Goal: Task Accomplishment & Management: Use online tool/utility

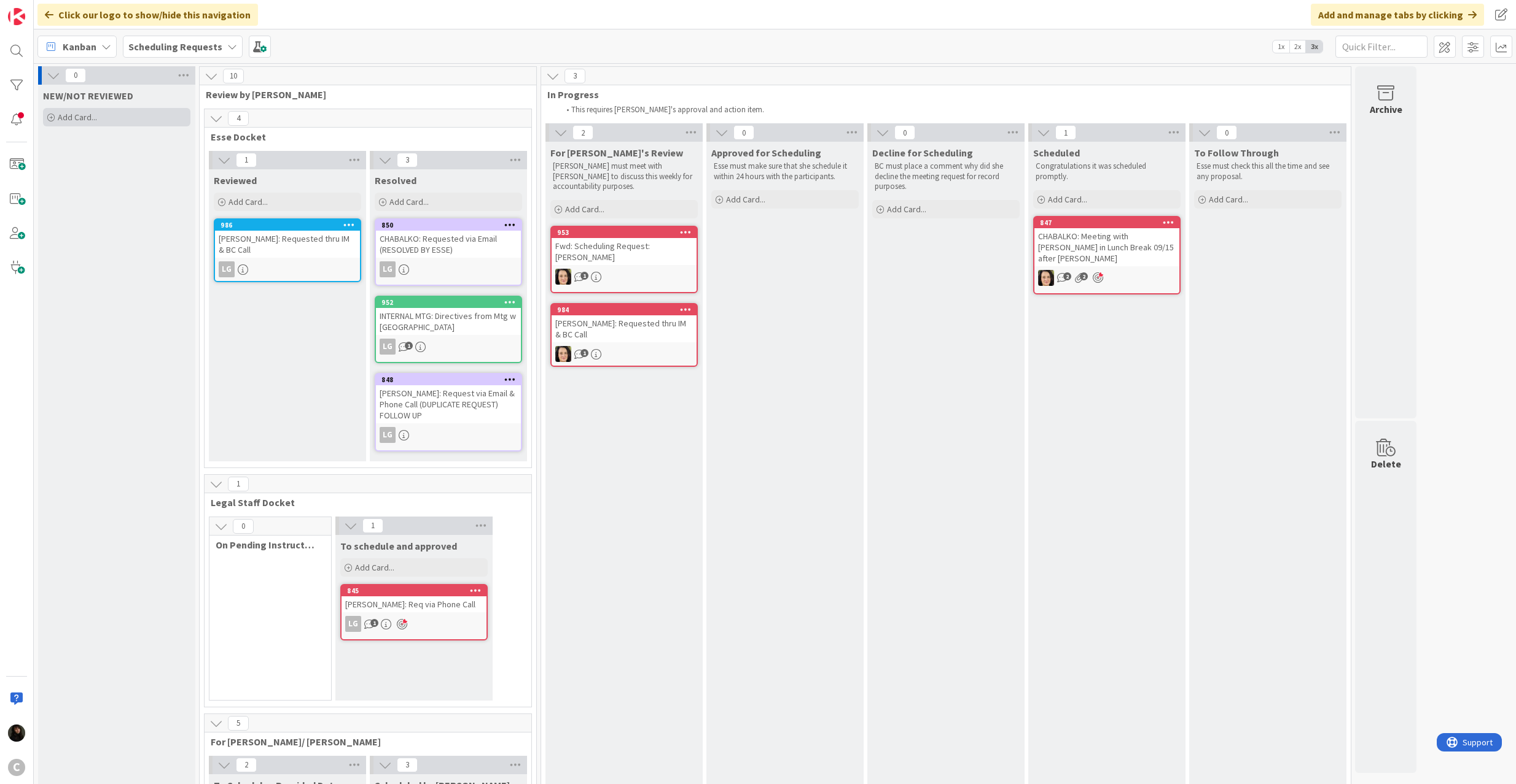
click at [84, 110] on div "Add Card..." at bounding box center [116, 118] width 147 height 19
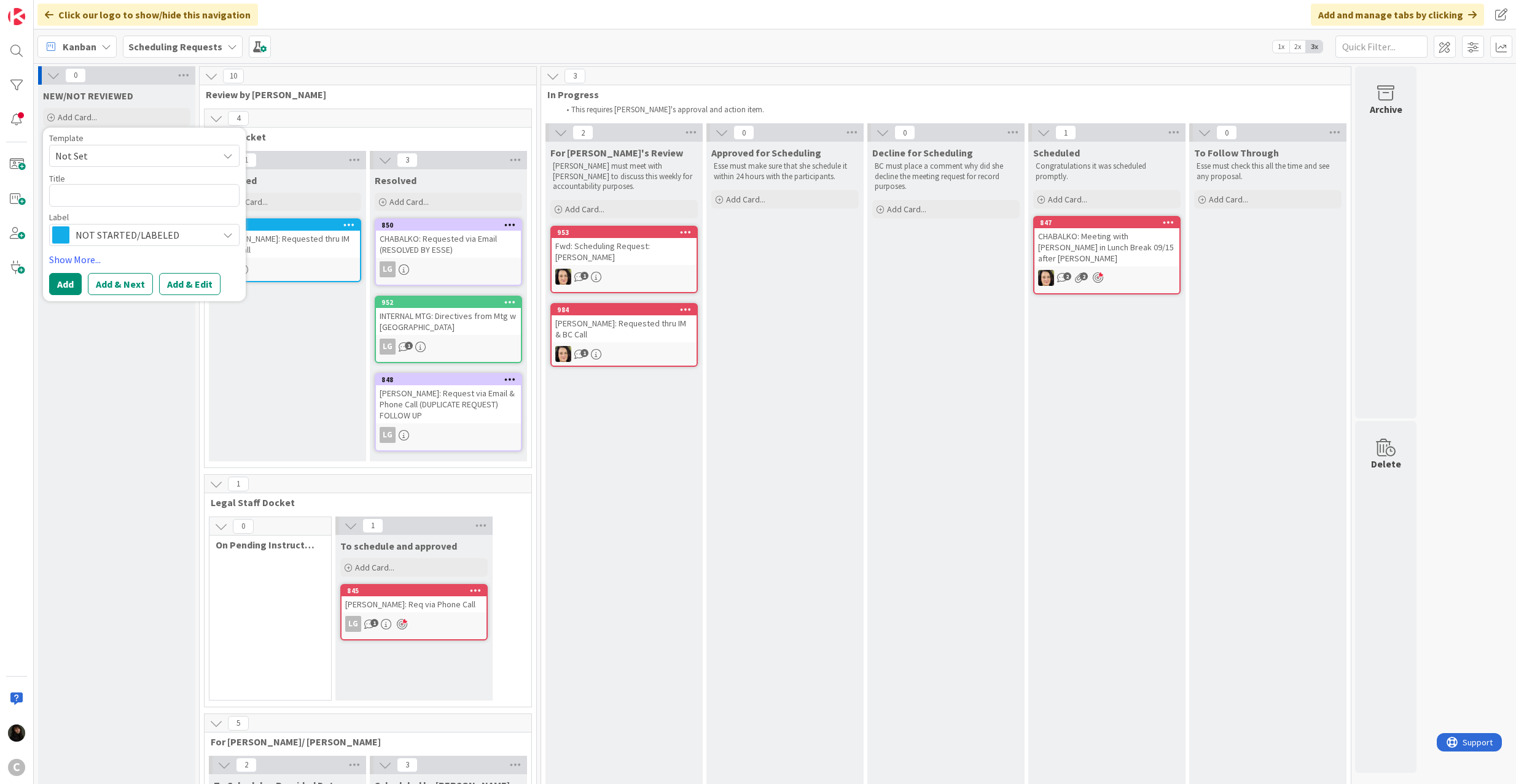
click at [223, 236] on icon at bounding box center [227, 234] width 10 height 10
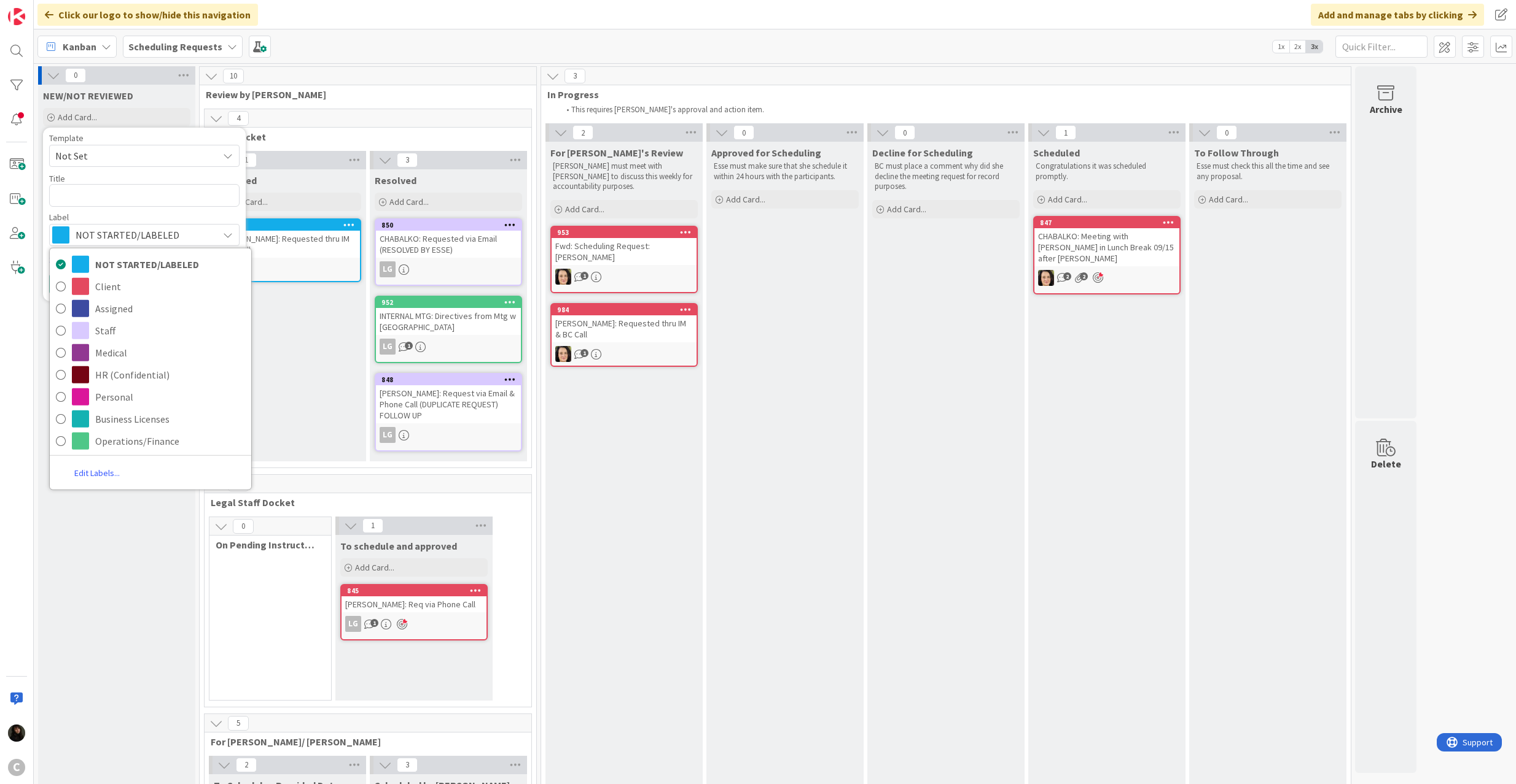
click at [95, 474] on link "Edit Labels..." at bounding box center [97, 474] width 95 height 22
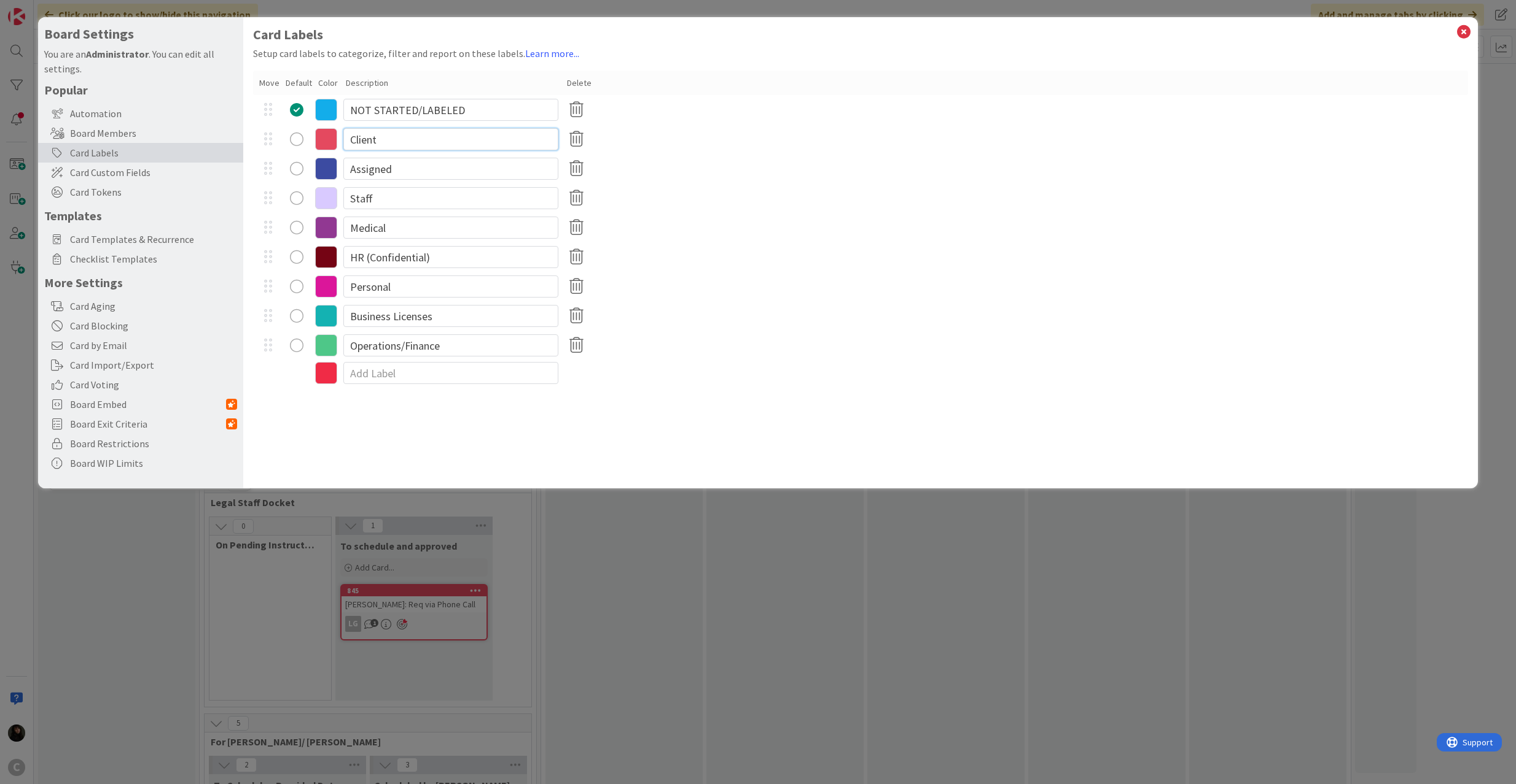
click at [451, 146] on input "Client" at bounding box center [451, 139] width 215 height 22
drag, startPoint x: 457, startPoint y: 139, endPoint x: 271, endPoint y: 131, distance: 186.2
click at [271, 131] on div "Client" at bounding box center [860, 139] width 1216 height 30
type input "Meeting Requested"
click at [421, 173] on input "Assigned" at bounding box center [451, 169] width 215 height 22
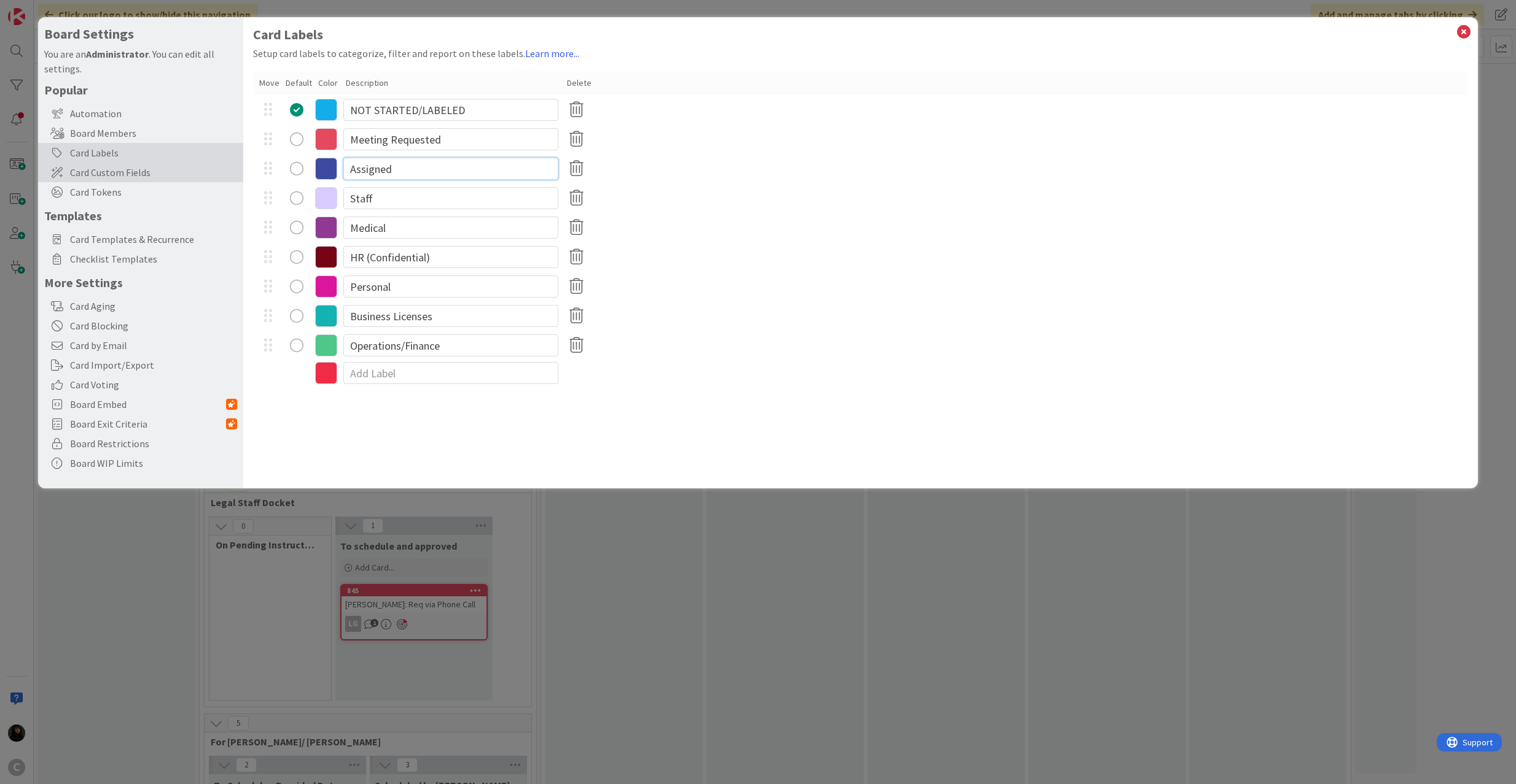
drag, startPoint x: 446, startPoint y: 172, endPoint x: 203, endPoint y: 163, distance: 243.2
click at [203, 163] on div "Board Settings You are an Administrator . You can edit all settings. Popular Au…" at bounding box center [758, 253] width 1440 height 472
type input "Court Calendaring"
click at [392, 194] on input "Staff" at bounding box center [451, 198] width 215 height 22
click at [412, 226] on input "Medical" at bounding box center [451, 228] width 215 height 22
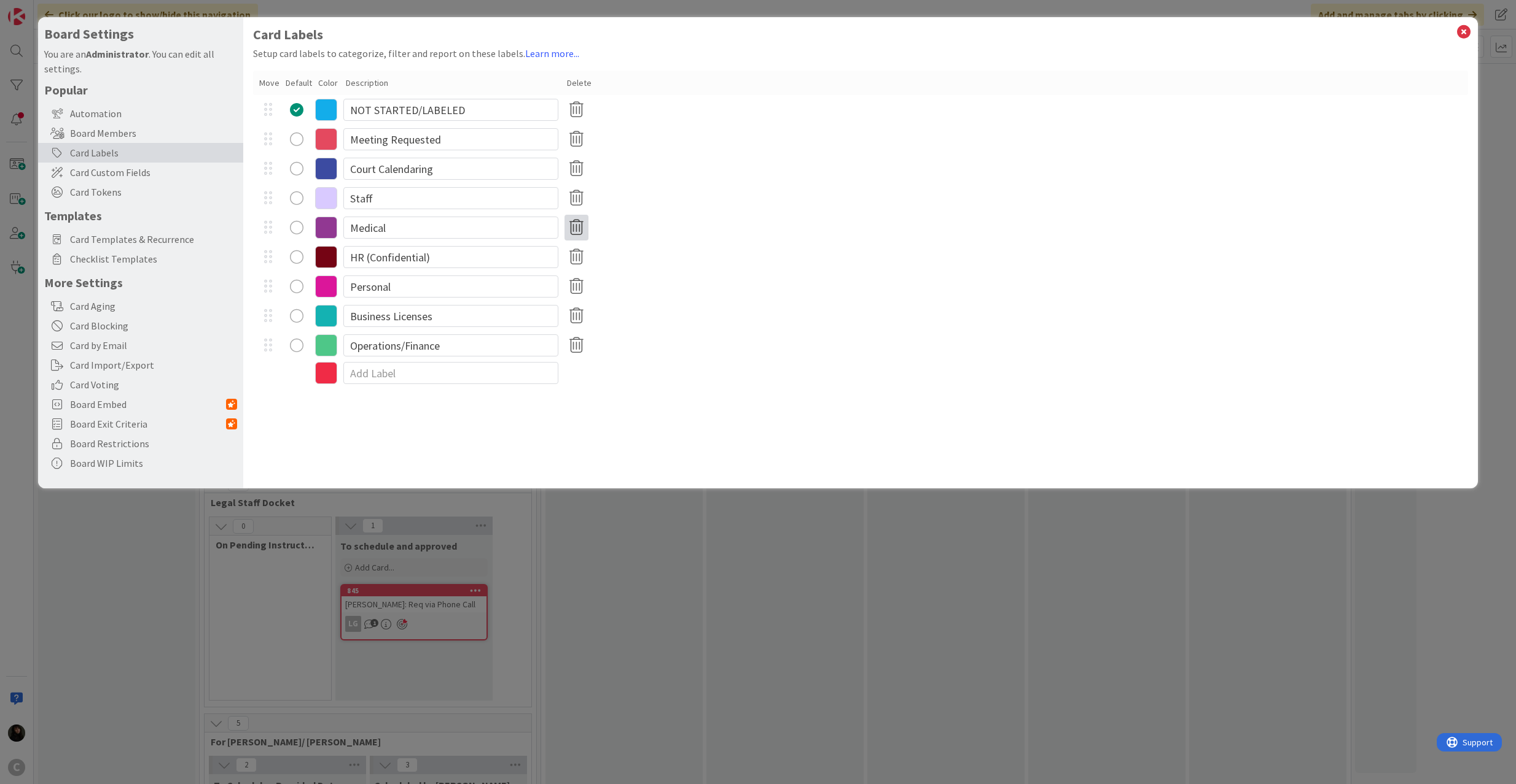
click at [583, 232] on icon at bounding box center [577, 228] width 24 height 26
click at [620, 332] on button "Reassign Cards & Remove" at bounding box center [636, 338] width 133 height 22
click at [571, 231] on icon at bounding box center [577, 228] width 24 height 26
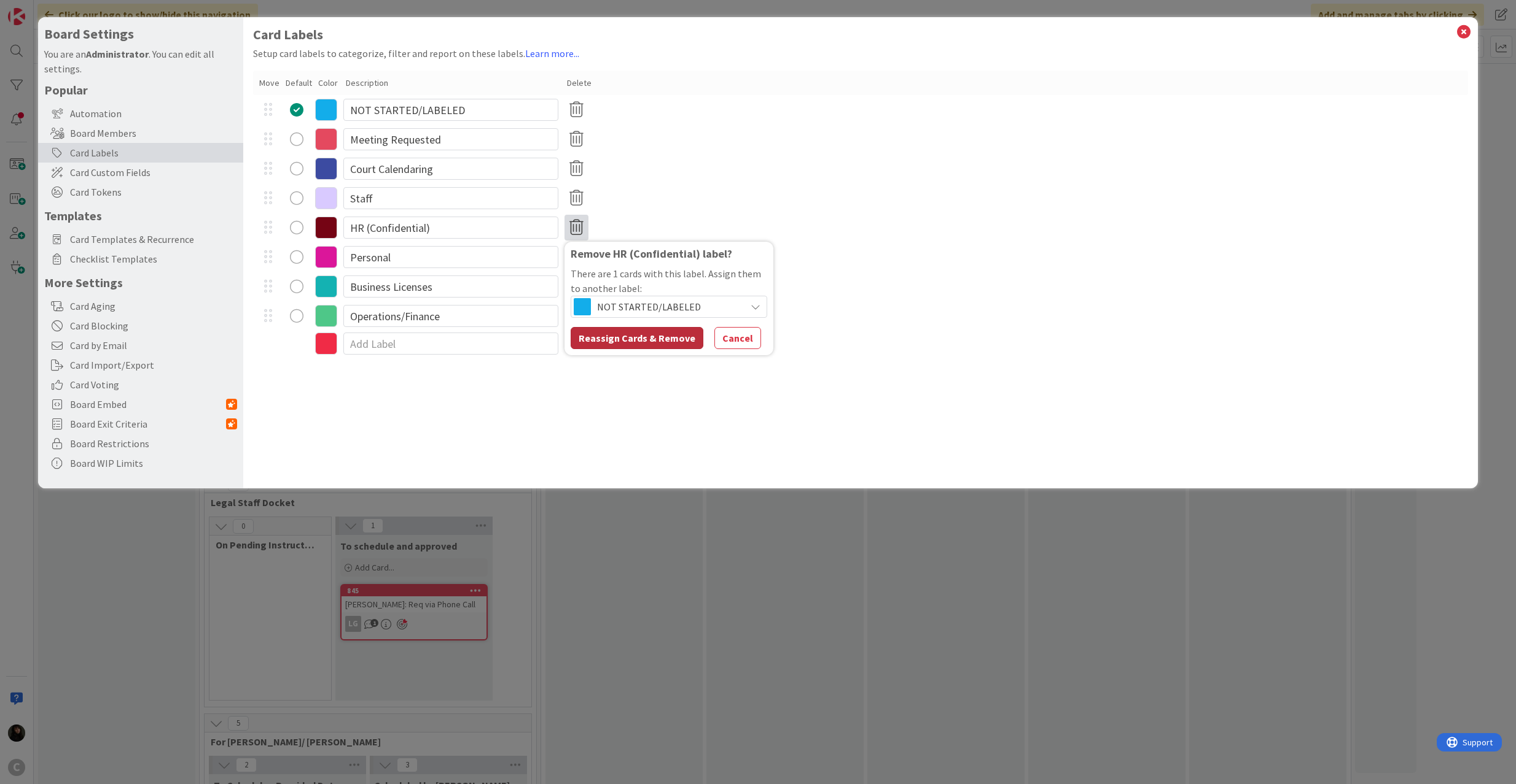
click at [612, 339] on button "Reassign Cards & Remove" at bounding box center [636, 338] width 133 height 22
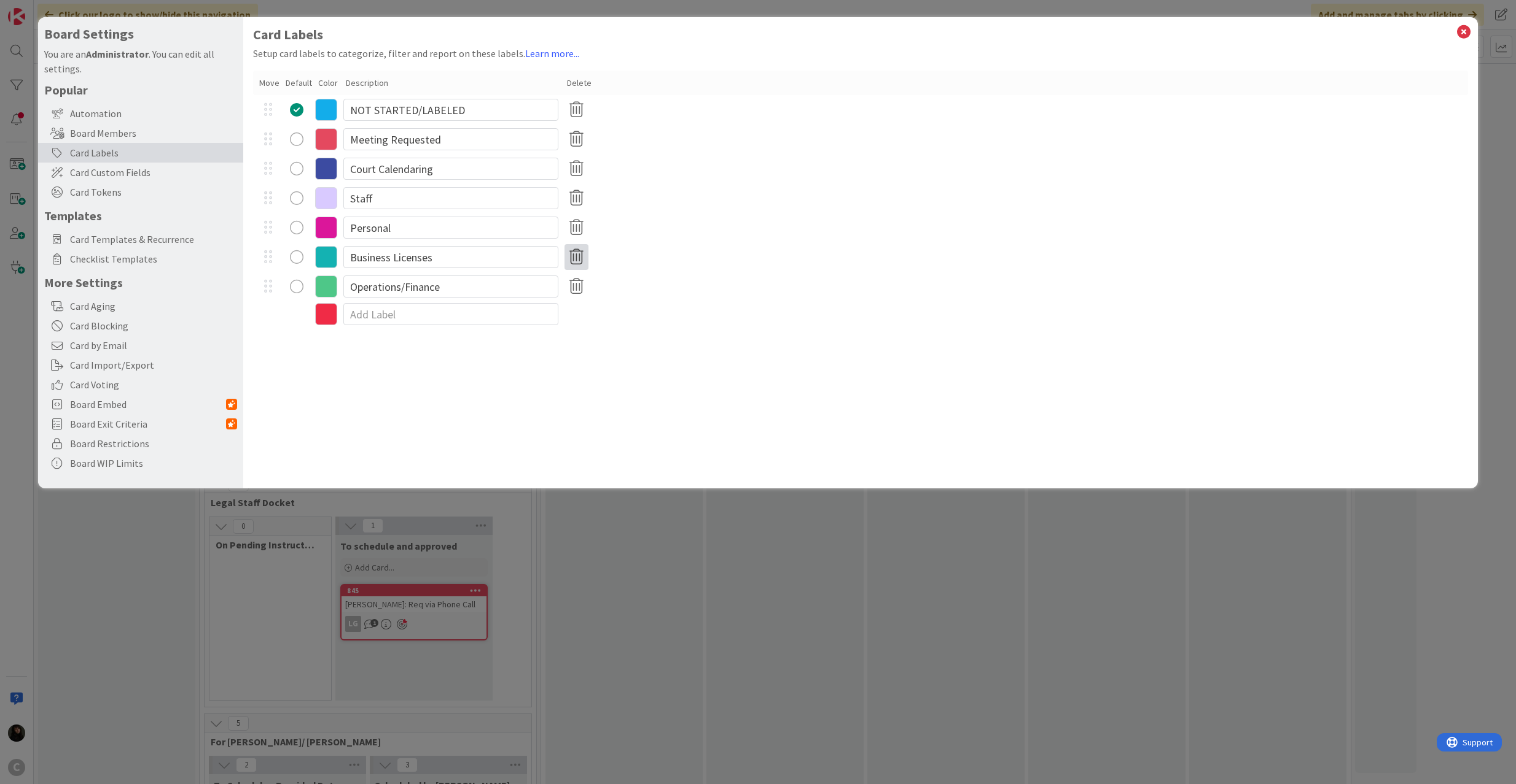
click at [579, 251] on icon at bounding box center [577, 258] width 24 height 26
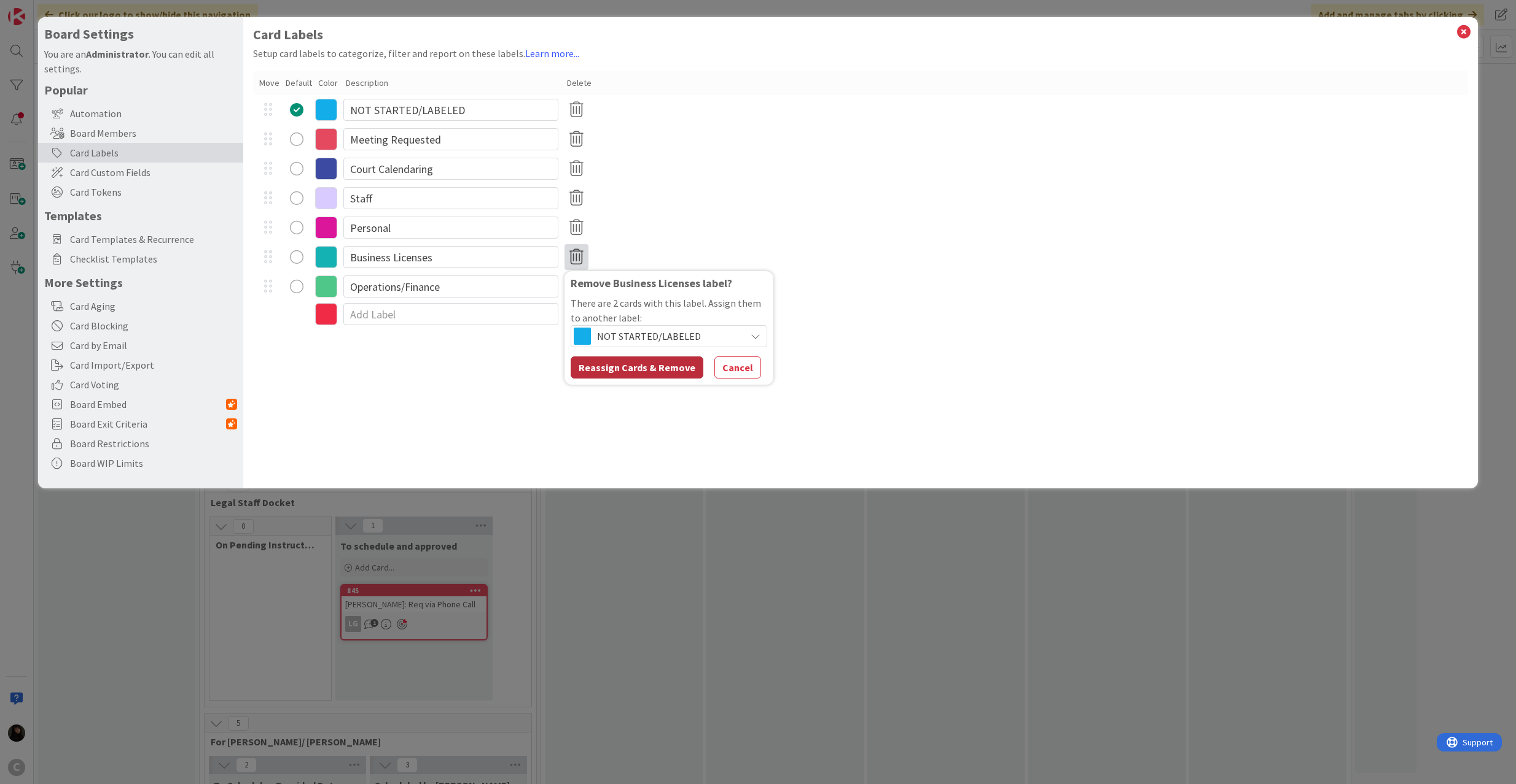
click at [641, 363] on button "Reassign Cards & Remove" at bounding box center [636, 368] width 133 height 22
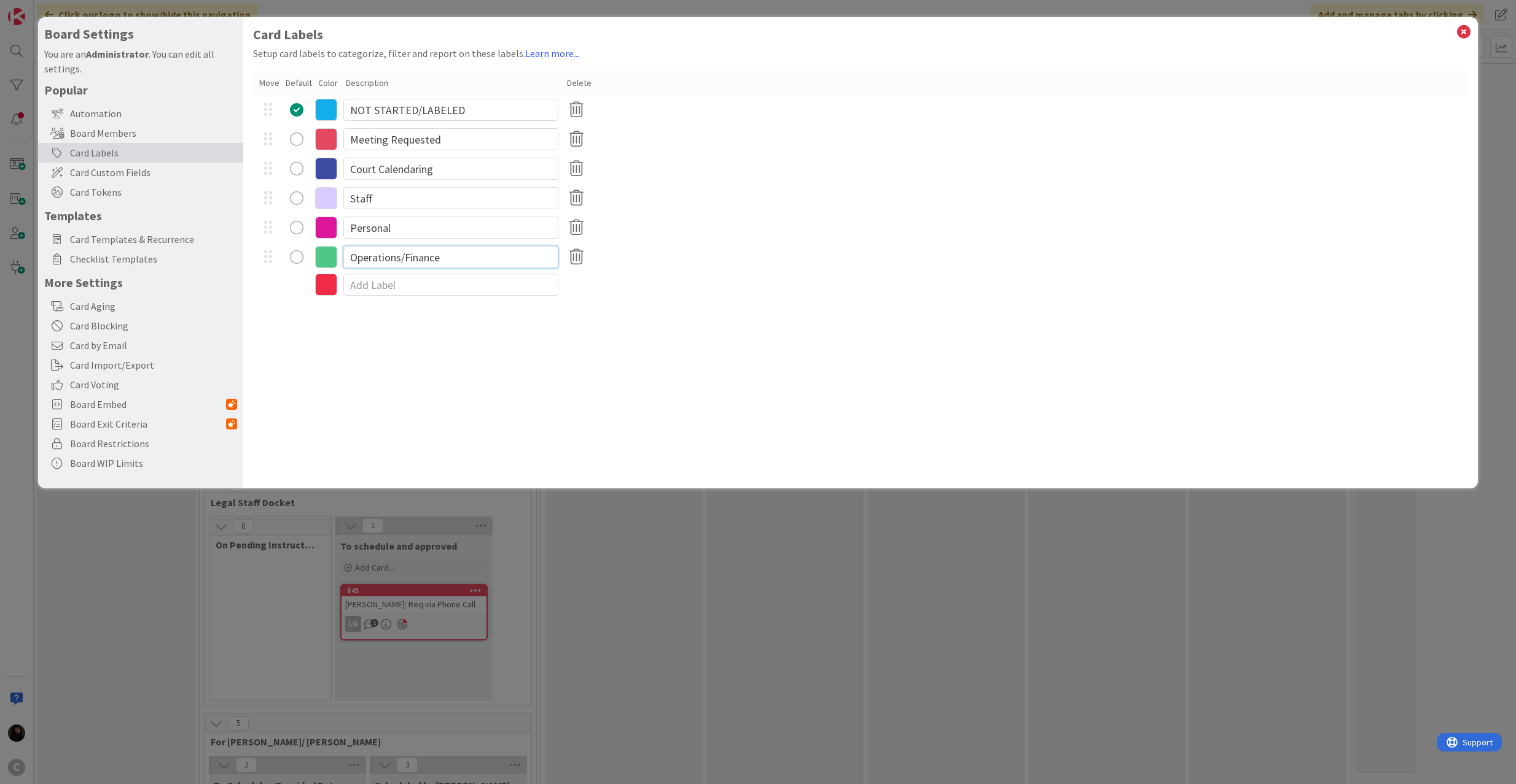
click at [454, 260] on input "Operations/Finance" at bounding box center [451, 258] width 215 height 22
drag, startPoint x: 484, startPoint y: 260, endPoint x: 534, endPoint y: 259, distance: 50.0
click at [534, 259] on input "Operations/Finance/Internal Meti" at bounding box center [451, 258] width 215 height 22
type input "Operations/Finance/Internal"
drag, startPoint x: 401, startPoint y: 139, endPoint x: 479, endPoint y: 137, distance: 78.0
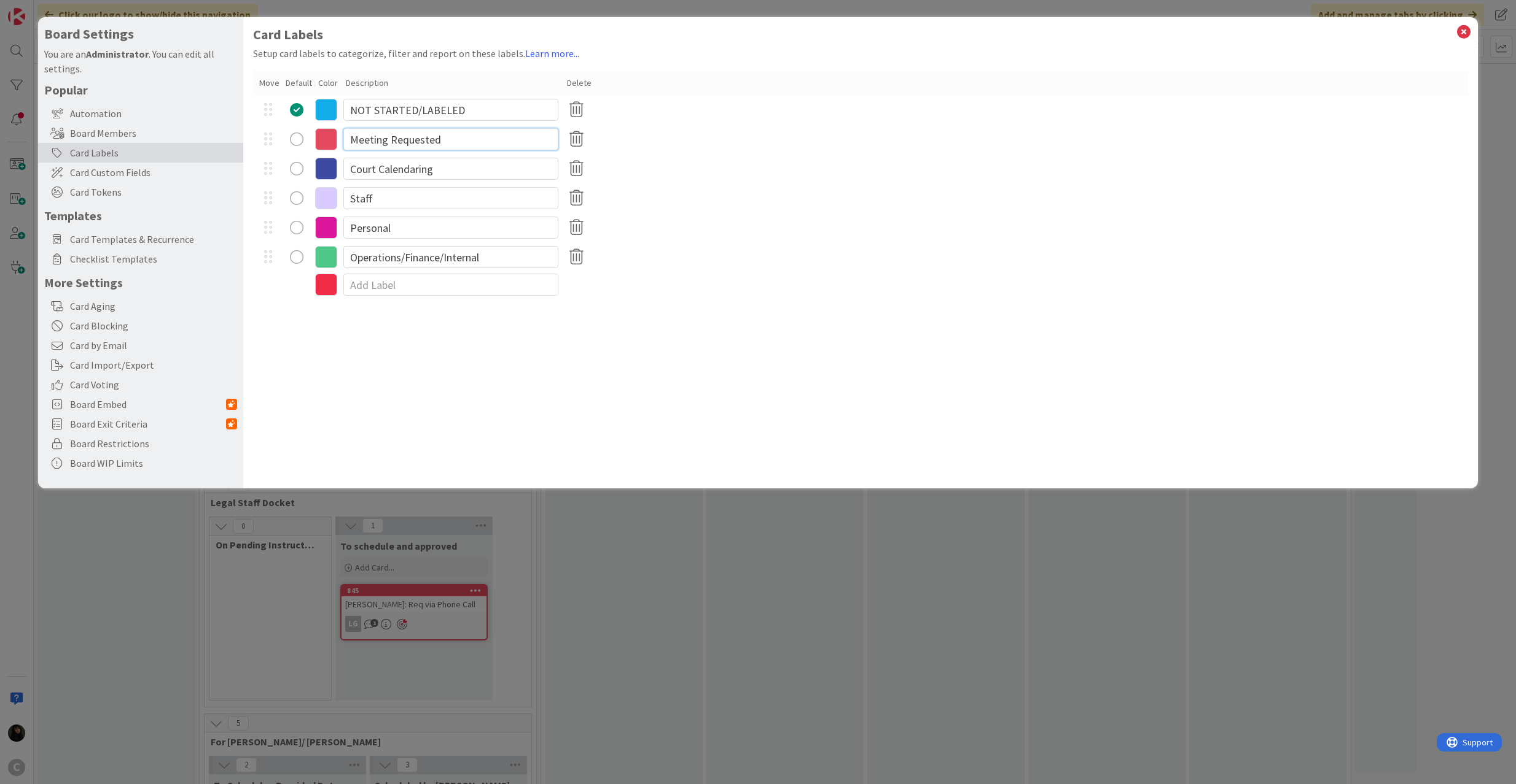
click at [479, 137] on input "Meeting Requested" at bounding box center [451, 139] width 215 height 22
type input "Client Requested"
click at [548, 344] on div "Card Labels Setup card labels to categorize, filter and report on these labels.…" at bounding box center [860, 253] width 1235 height 472
click at [423, 226] on input "Personal" at bounding box center [451, 228] width 215 height 22
click at [1465, 30] on icon at bounding box center [1463, 32] width 16 height 18
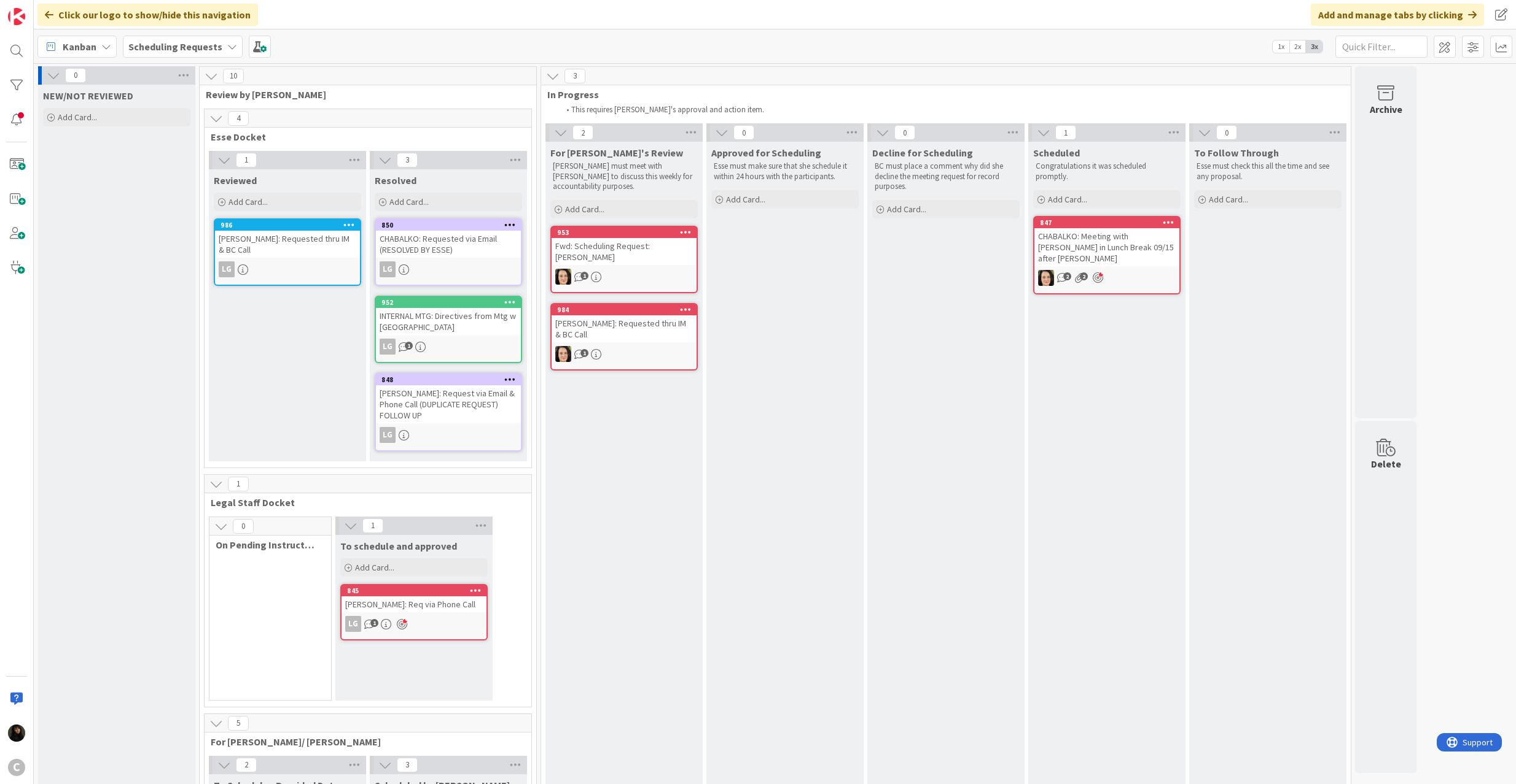
click at [445, 243] on div "CHABALKO: Requested via Email (RESOLVED BY ESSE)" at bounding box center [448, 244] width 145 height 27
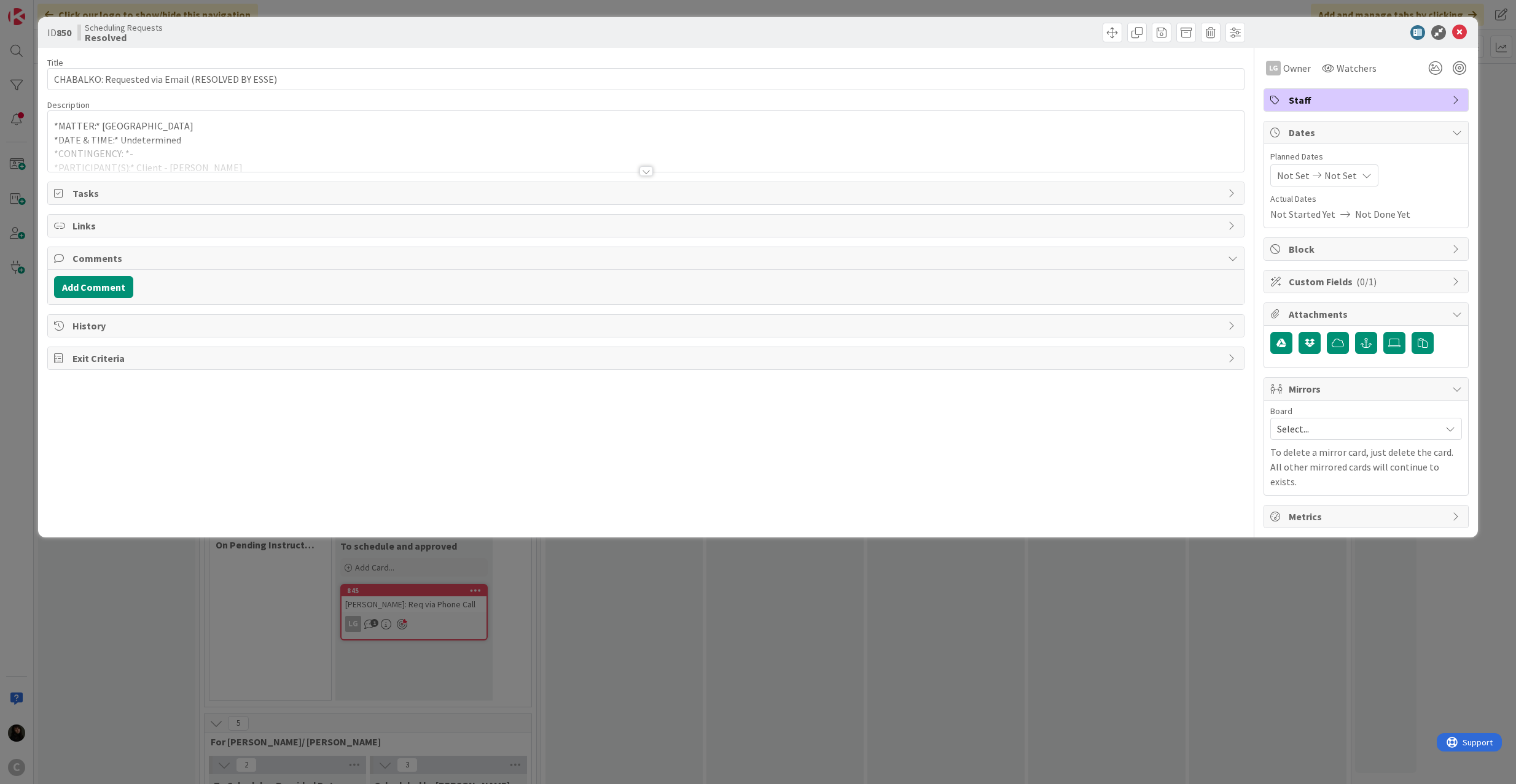
click at [1323, 99] on span "Staff" at bounding box center [1368, 100] width 158 height 15
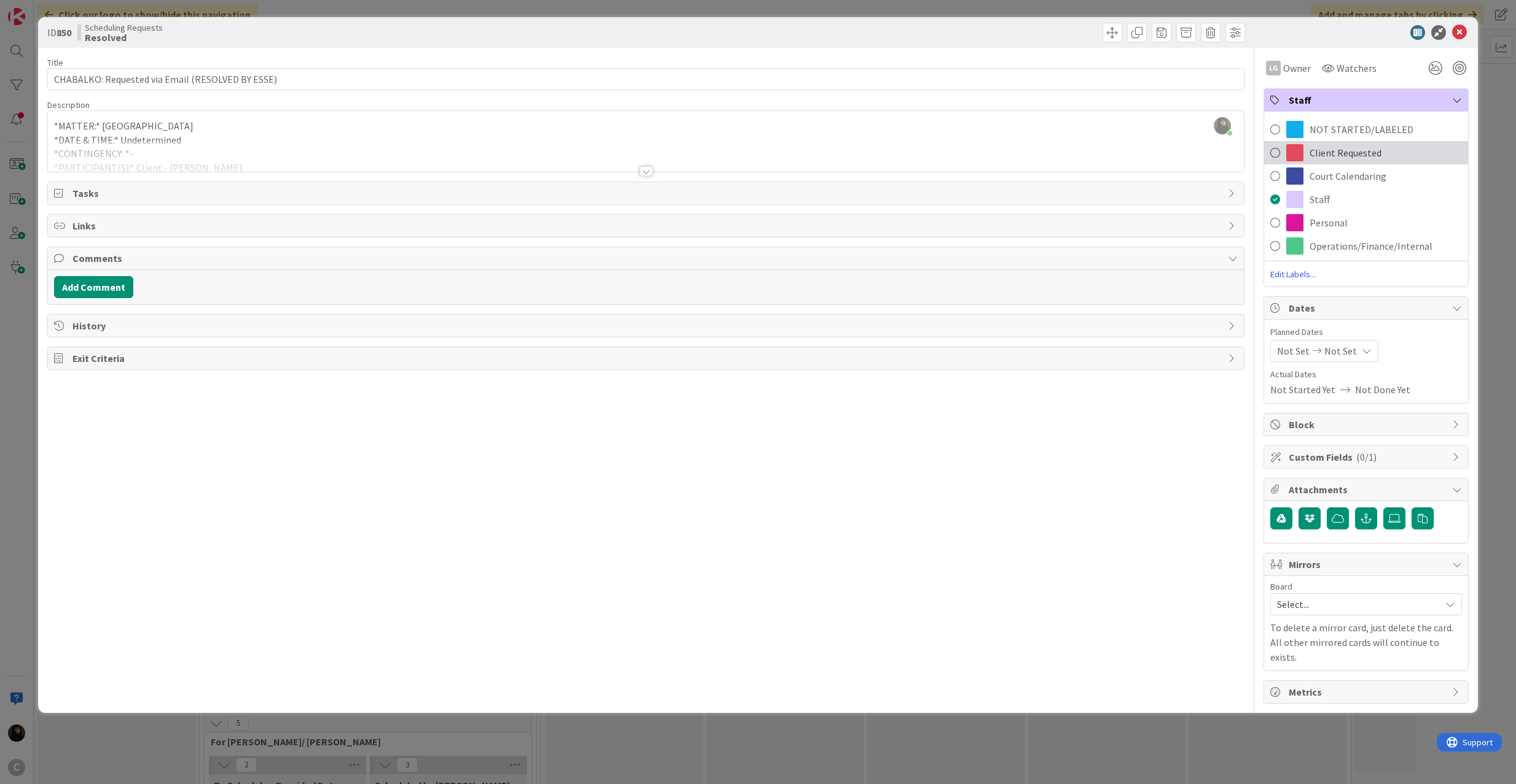
click at [1298, 146] on span at bounding box center [1294, 153] width 18 height 18
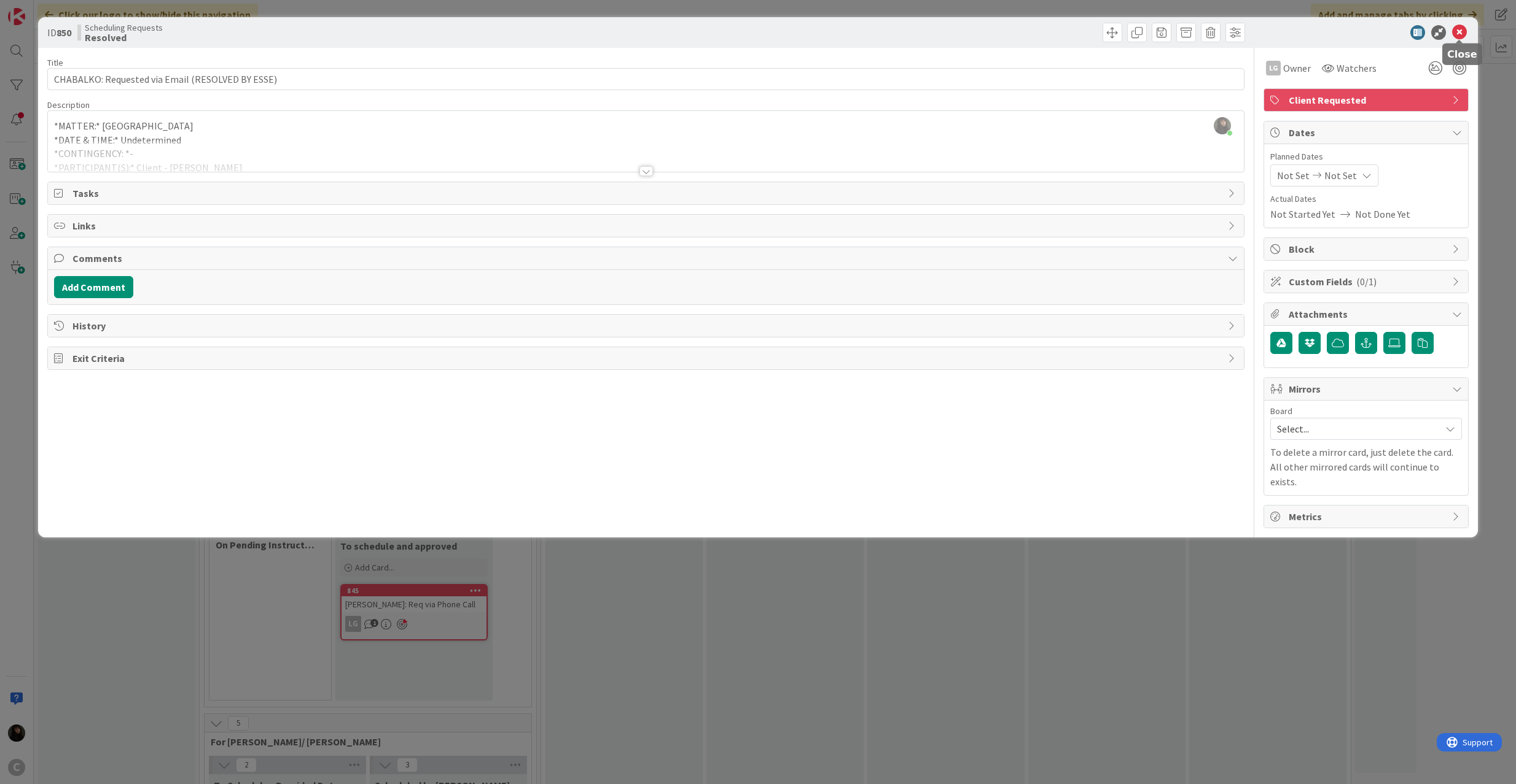
click at [1462, 31] on icon at bounding box center [1459, 32] width 15 height 15
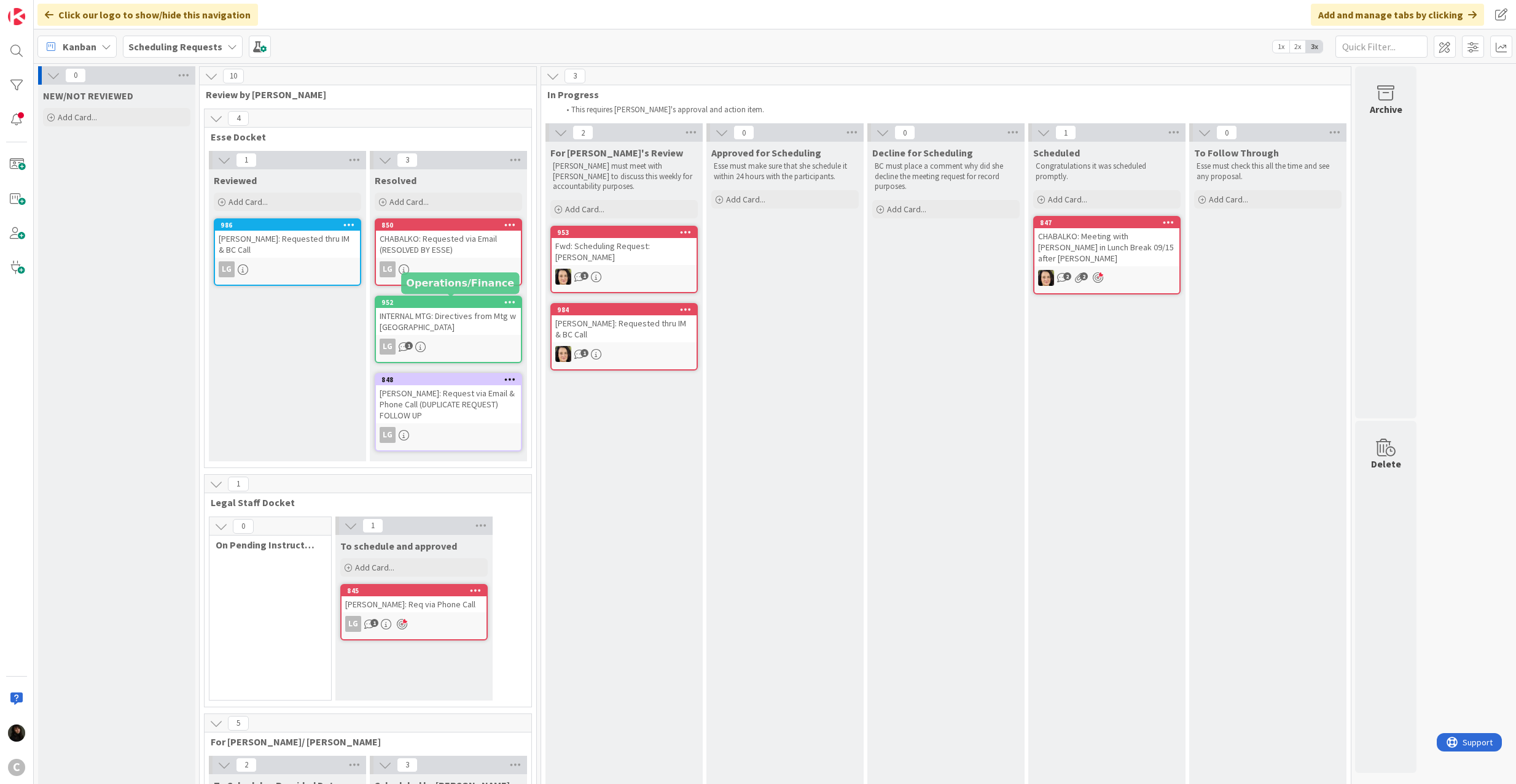
click at [441, 313] on div "INTERNAL MTG: Directives from Mtg w [GEOGRAPHIC_DATA]" at bounding box center [448, 321] width 145 height 27
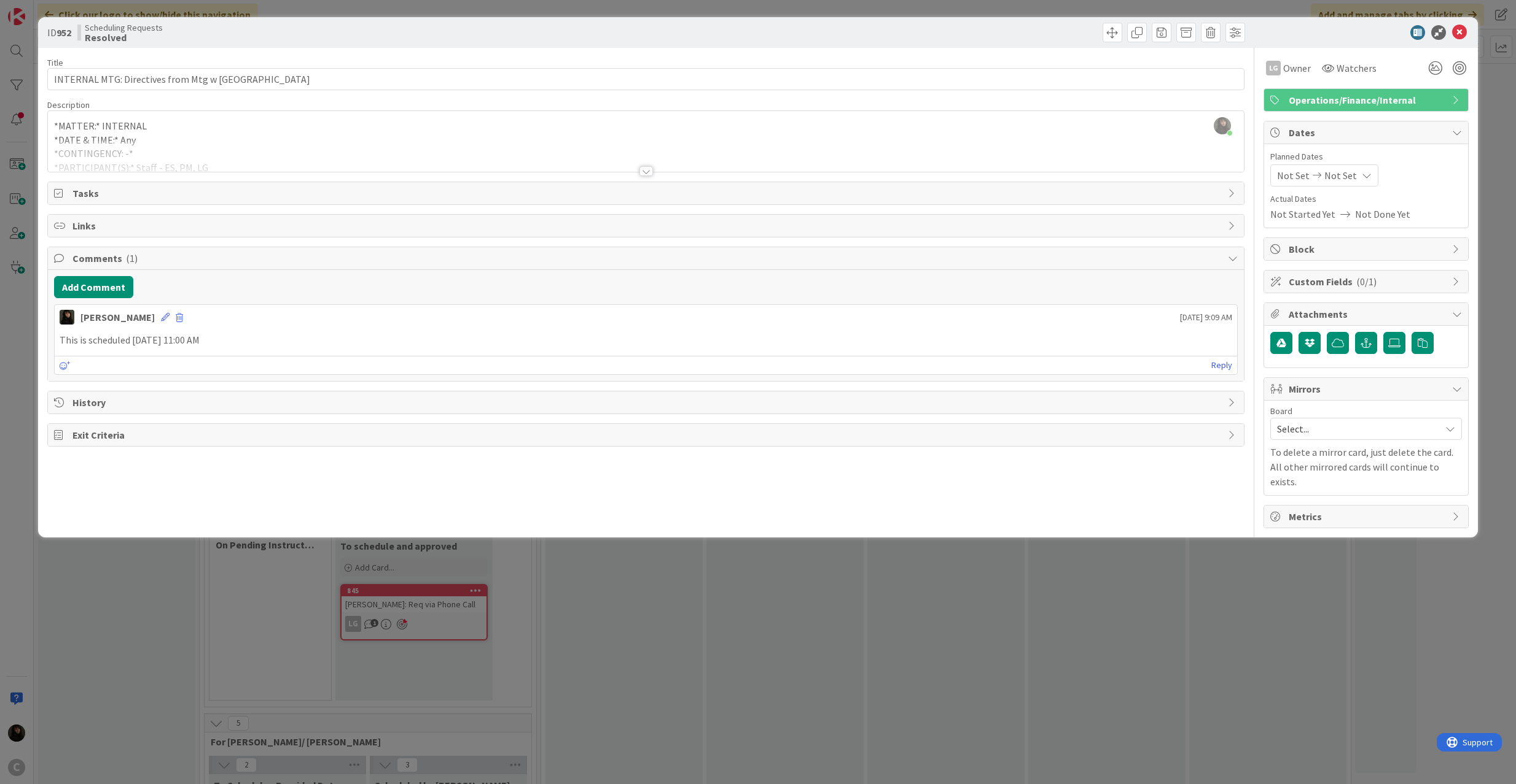
click at [1467, 22] on div "ID 952 Scheduling Requests Resolved" at bounding box center [758, 32] width 1440 height 31
click at [141, 315] on div "[PERSON_NAME] [DATE] 9:09 AM" at bounding box center [646, 314] width 1183 height 19
click at [161, 321] on icon at bounding box center [165, 317] width 8 height 8
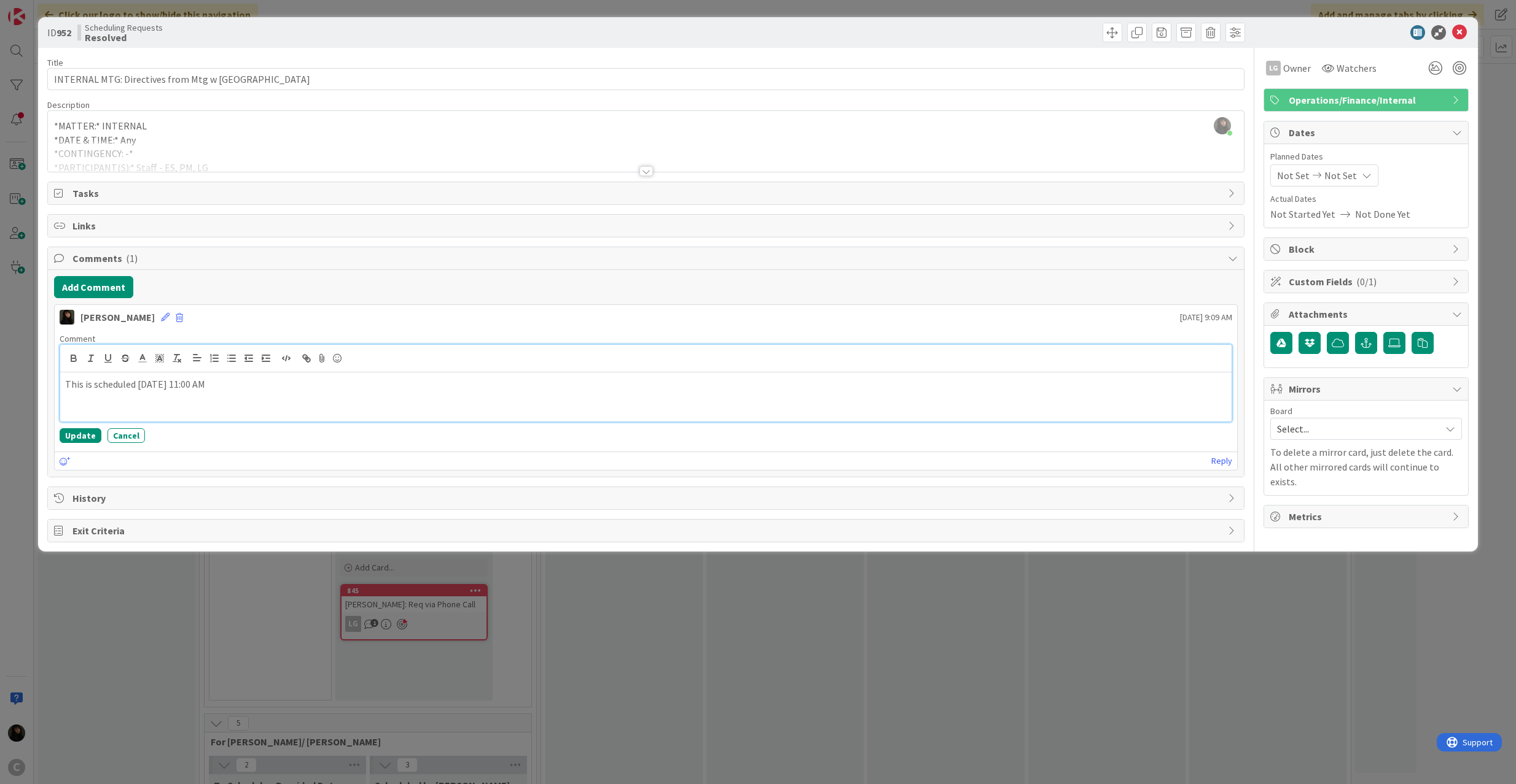
click at [186, 391] on p "This is scheduled [DATE] 11:00 AM" at bounding box center [645, 384] width 1162 height 14
click at [67, 439] on button "Update" at bounding box center [80, 436] width 42 height 15
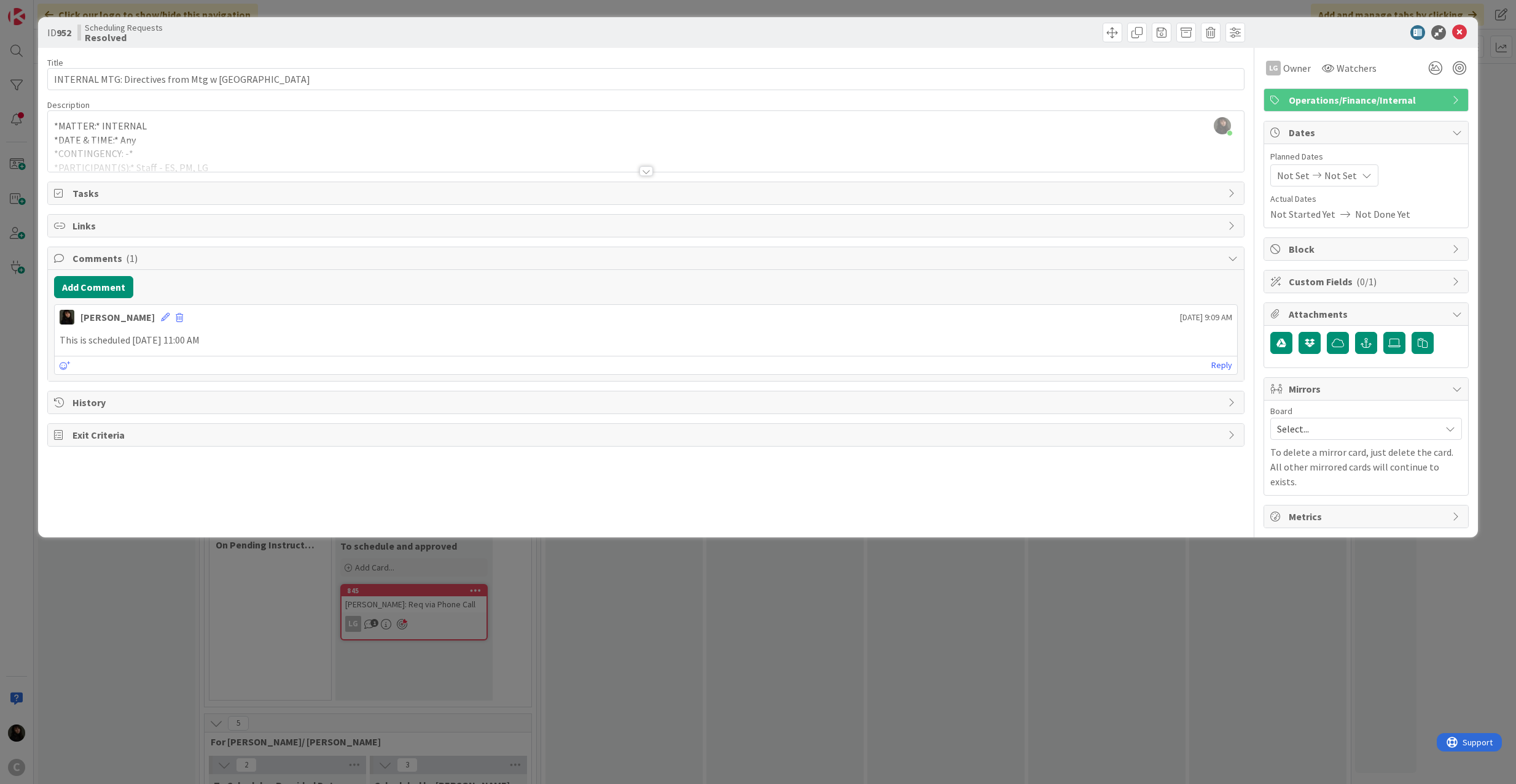
click at [140, 322] on div "[PERSON_NAME] [DATE] 9:09 AM" at bounding box center [646, 314] width 1183 height 19
click at [161, 322] on icon at bounding box center [165, 317] width 8 height 8
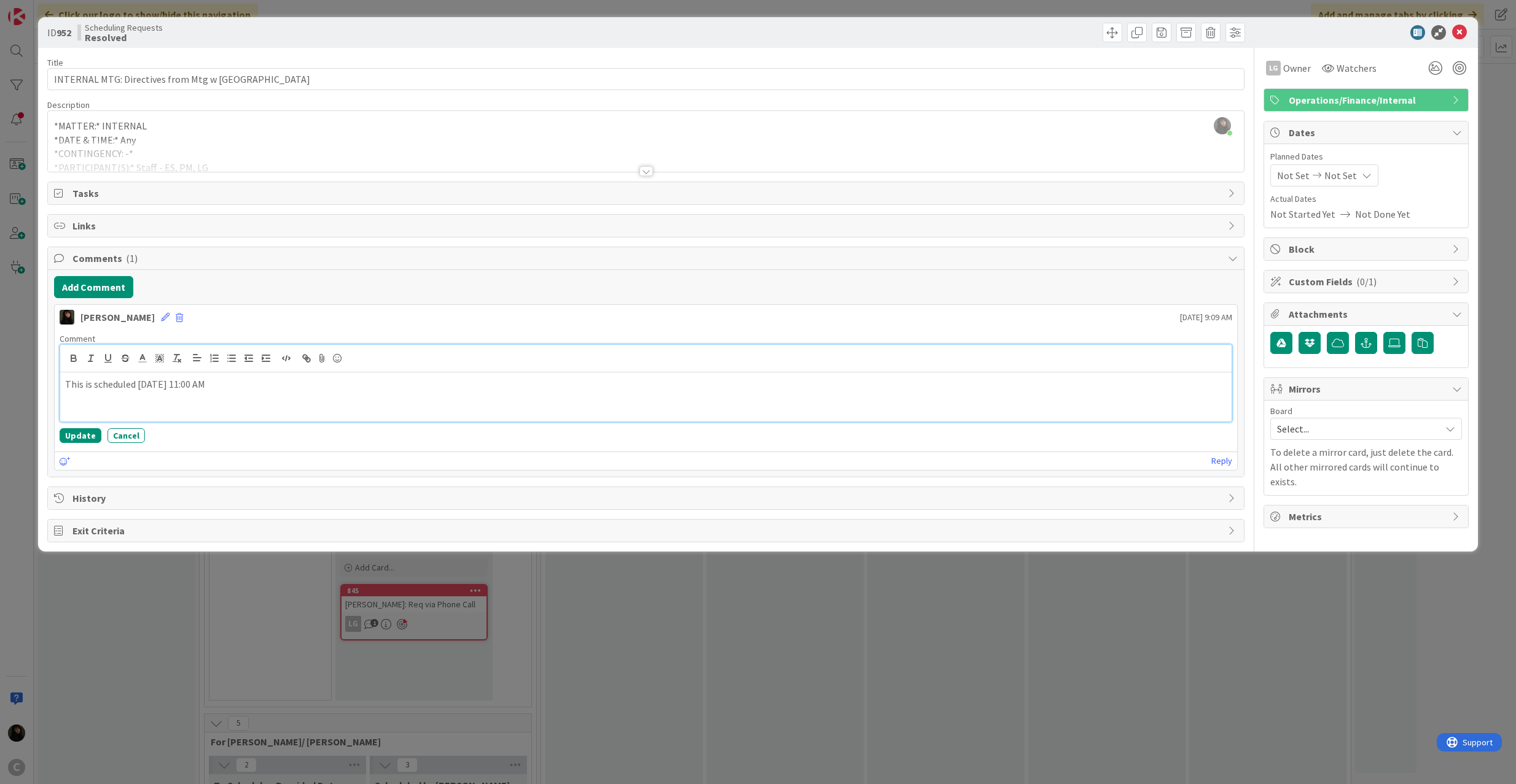
click at [201, 392] on p "This is scheduled [DATE] 11:00 AM" at bounding box center [645, 384] width 1162 height 14
drag, startPoint x: 199, startPoint y: 394, endPoint x: 222, endPoint y: 393, distance: 23.0
click at [222, 392] on p "This is scheduled [DATE] 11:00 AM" at bounding box center [645, 384] width 1162 height 14
click at [81, 442] on button "Update" at bounding box center [80, 436] width 42 height 15
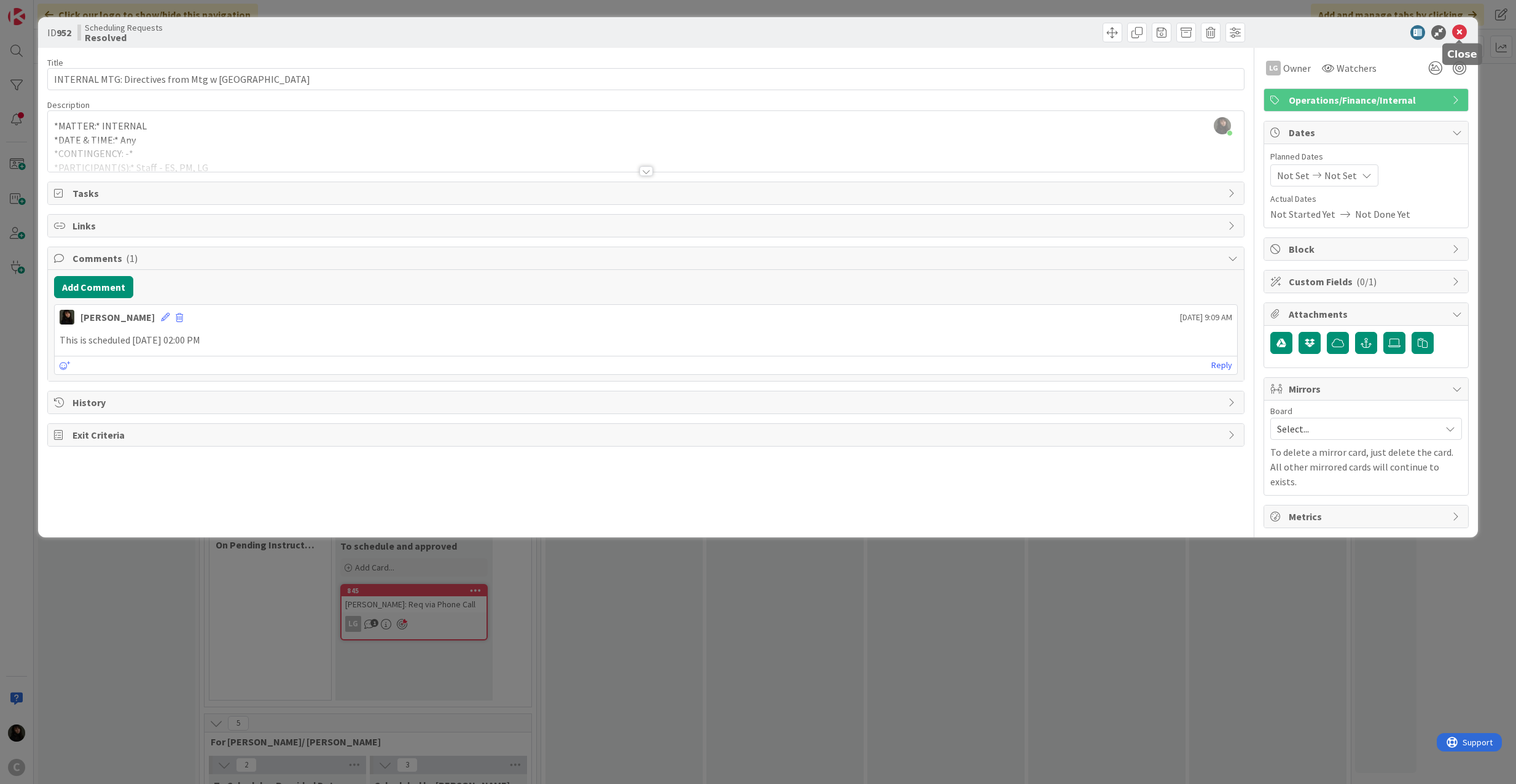
click at [1462, 28] on icon at bounding box center [1459, 32] width 15 height 15
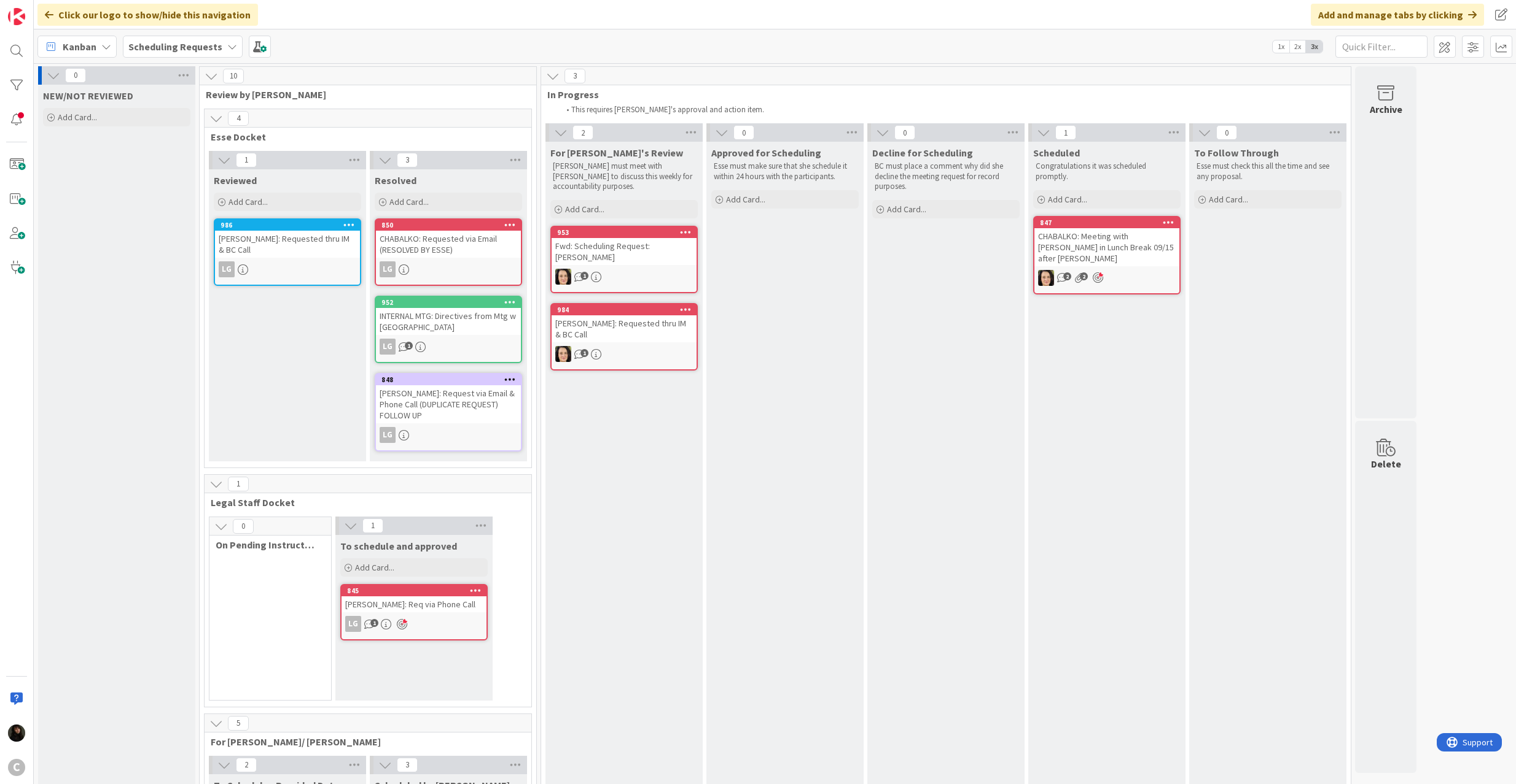
click at [449, 317] on div "INTERNAL MTG: Directives from Mtg w [GEOGRAPHIC_DATA]" at bounding box center [448, 321] width 145 height 27
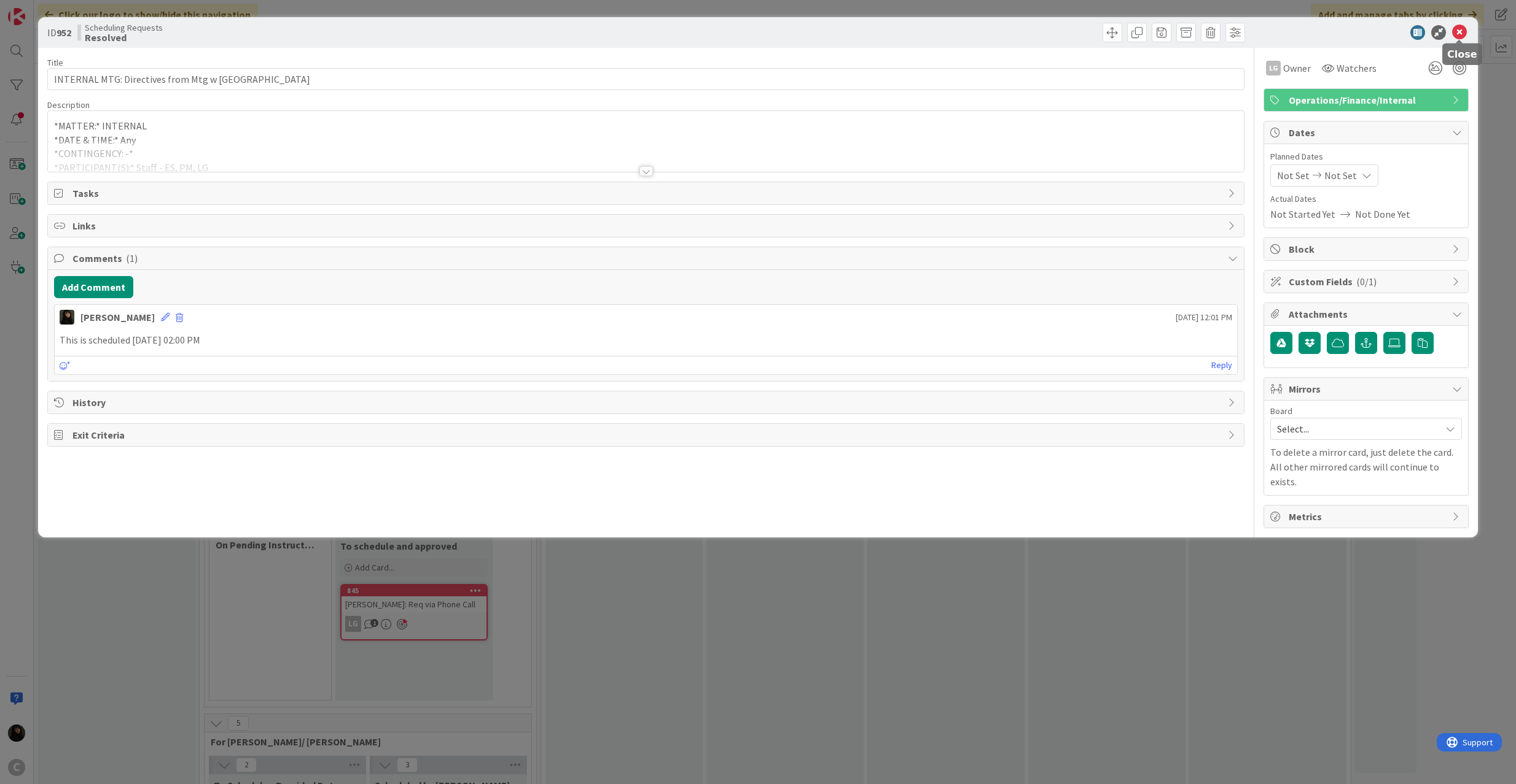
click at [1463, 30] on icon at bounding box center [1459, 32] width 15 height 15
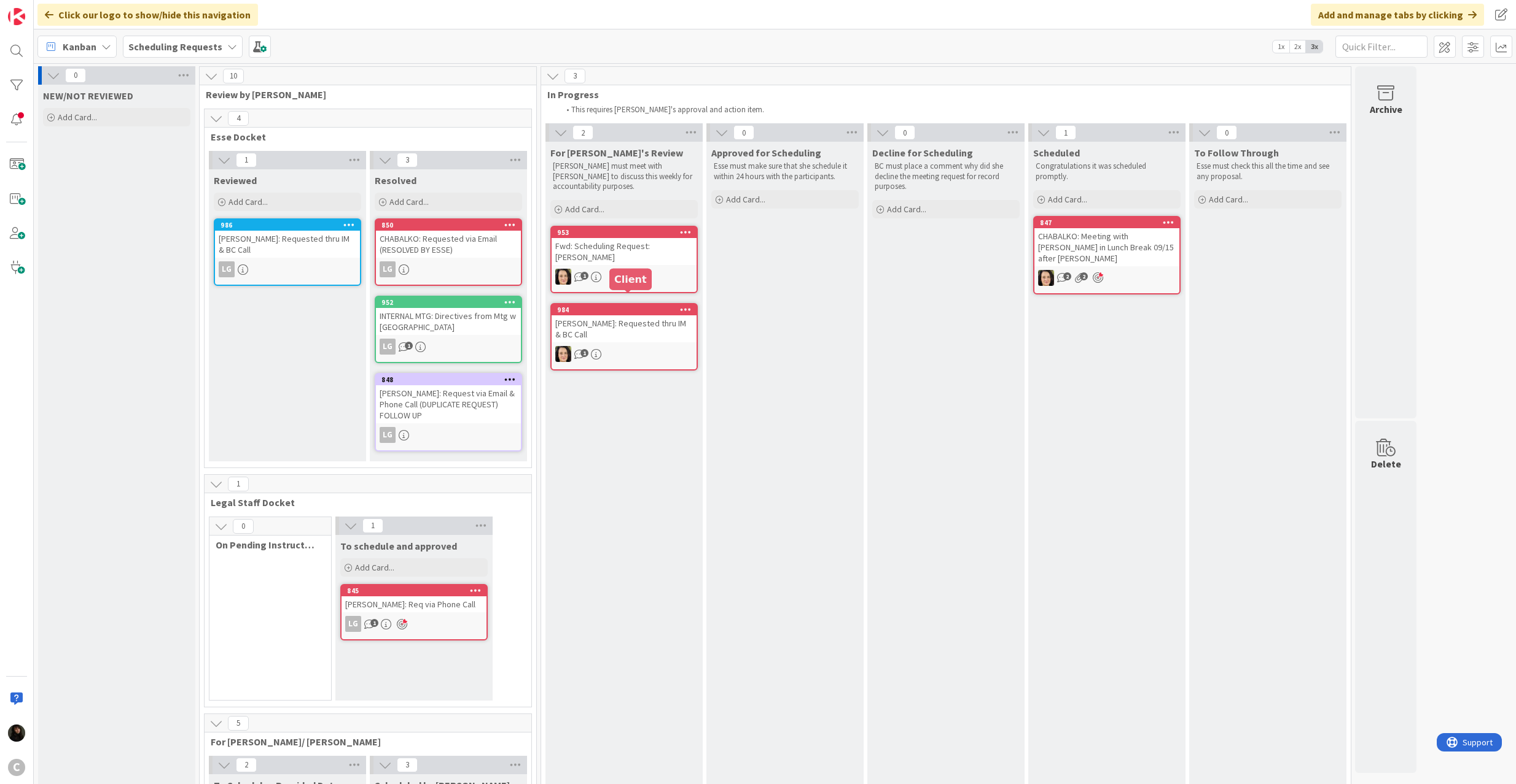
click at [615, 320] on div "[PERSON_NAME]: Requested thru IM & BC Call" at bounding box center [624, 328] width 145 height 27
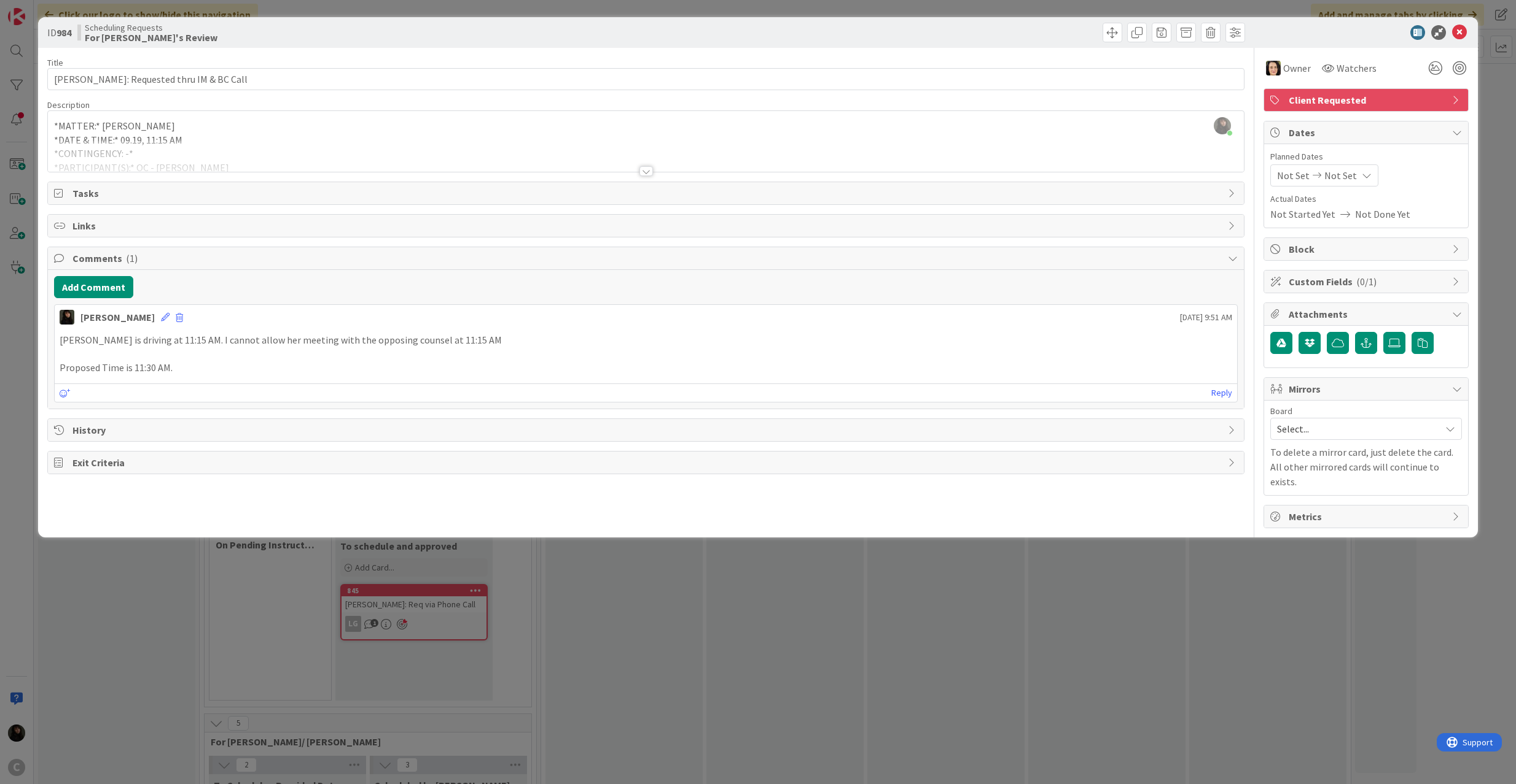
click at [1403, 94] on span "Client Requested" at bounding box center [1368, 100] width 158 height 15
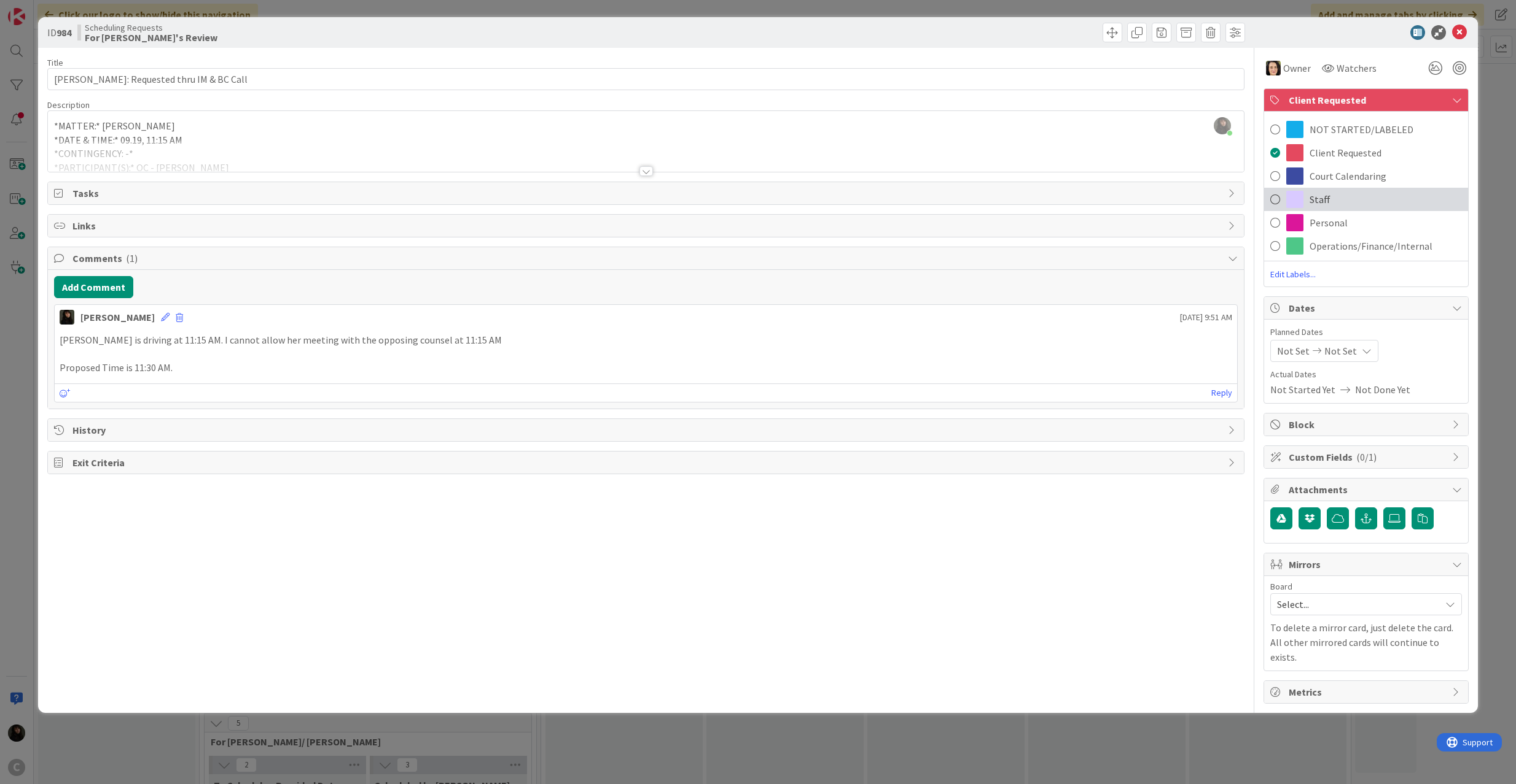
click at [1273, 197] on span at bounding box center [1275, 199] width 10 height 19
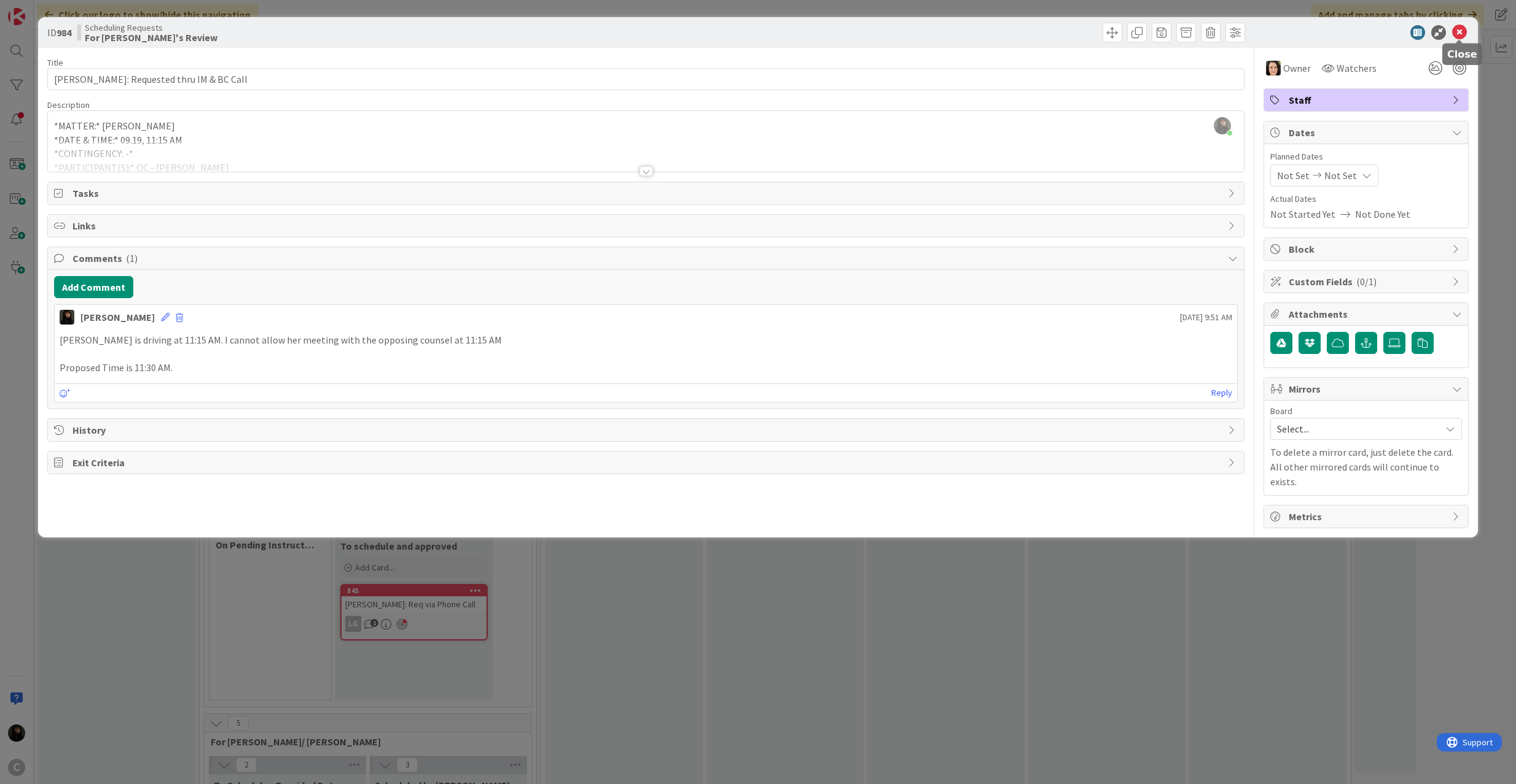
click at [1459, 35] on icon at bounding box center [1459, 32] width 15 height 15
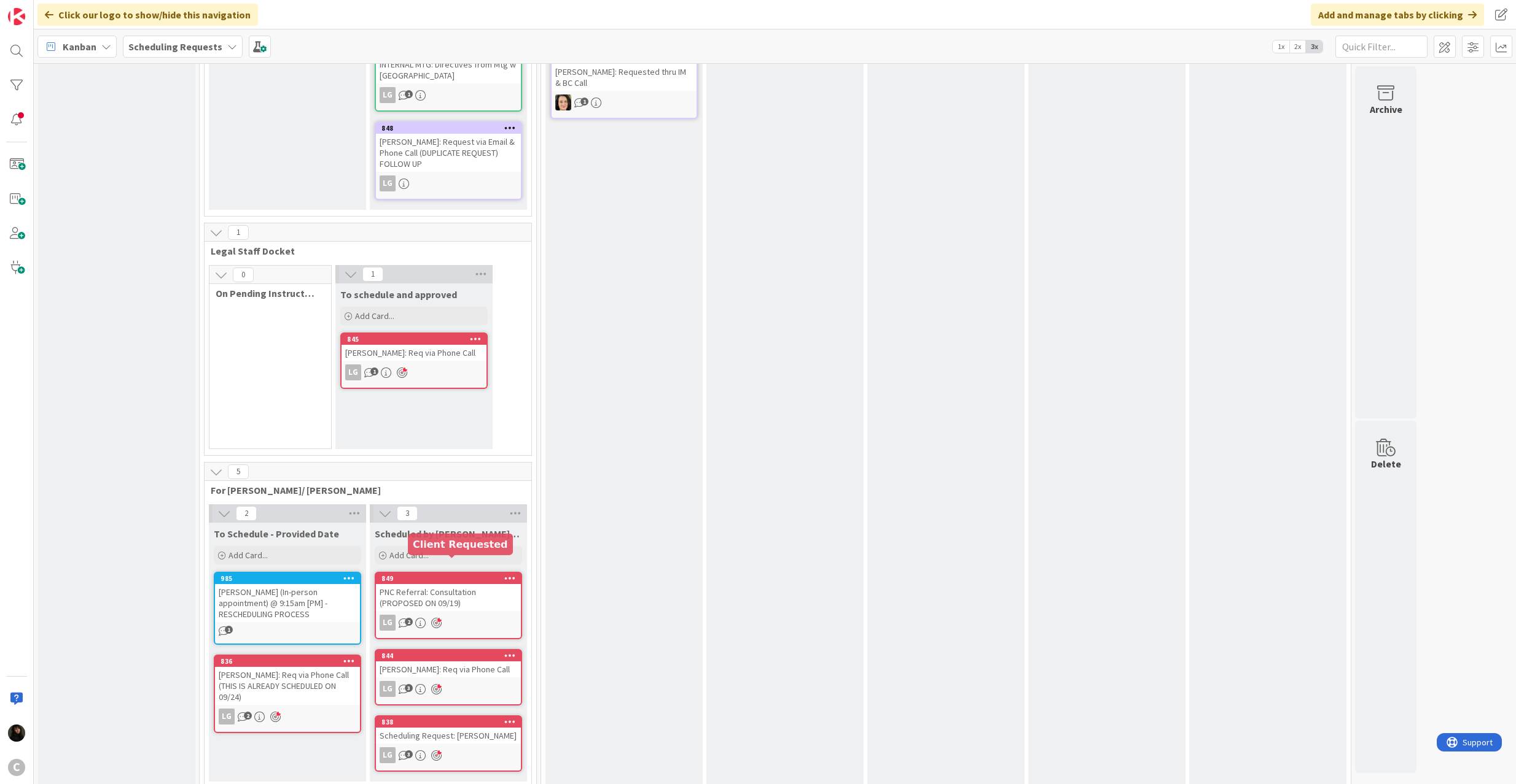
scroll to position [254, 0]
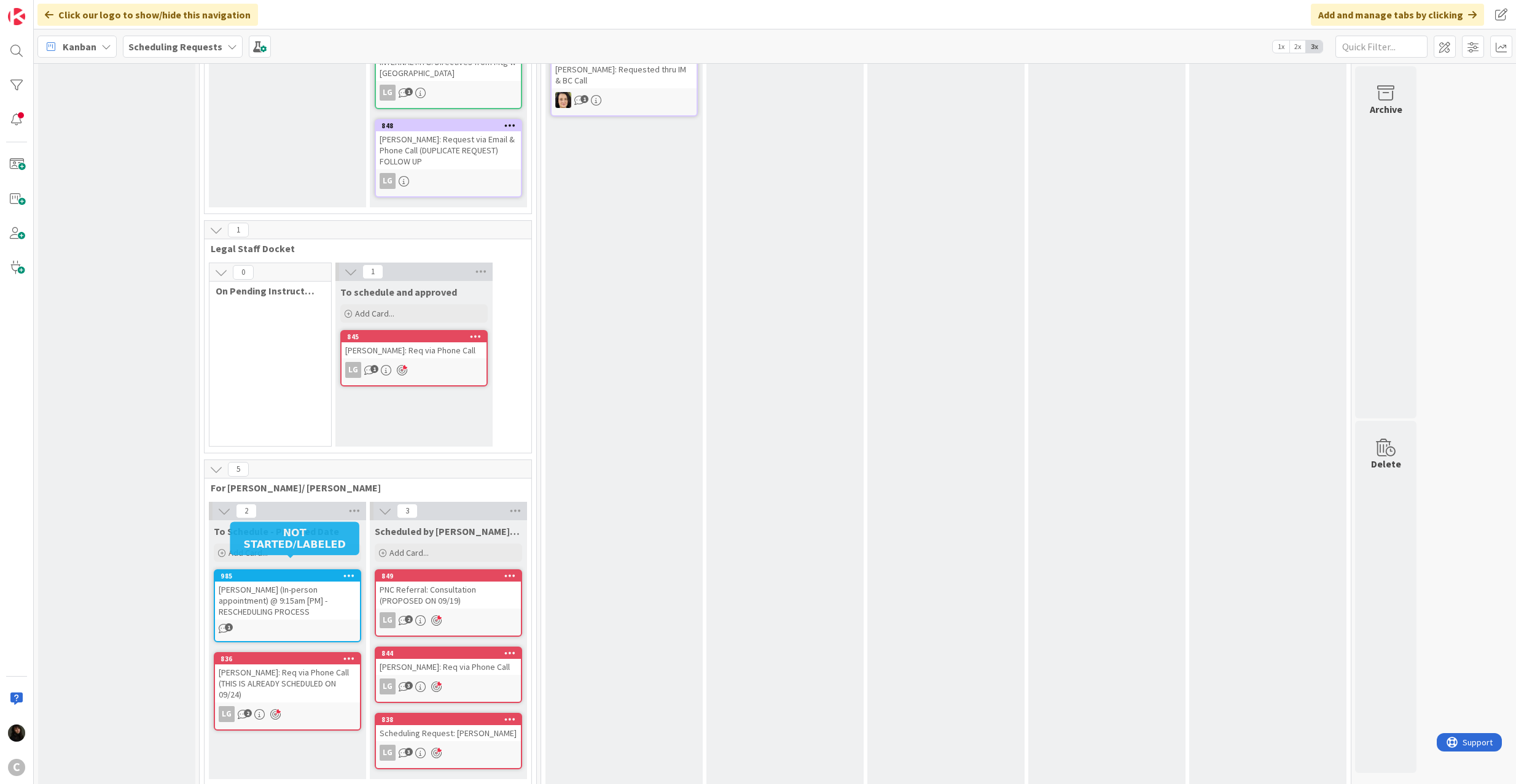
click at [287, 582] on div "[PERSON_NAME] (In-person appointment) @ 9:15am [PM] - RESCHEDULING PROCESS" at bounding box center [287, 601] width 145 height 38
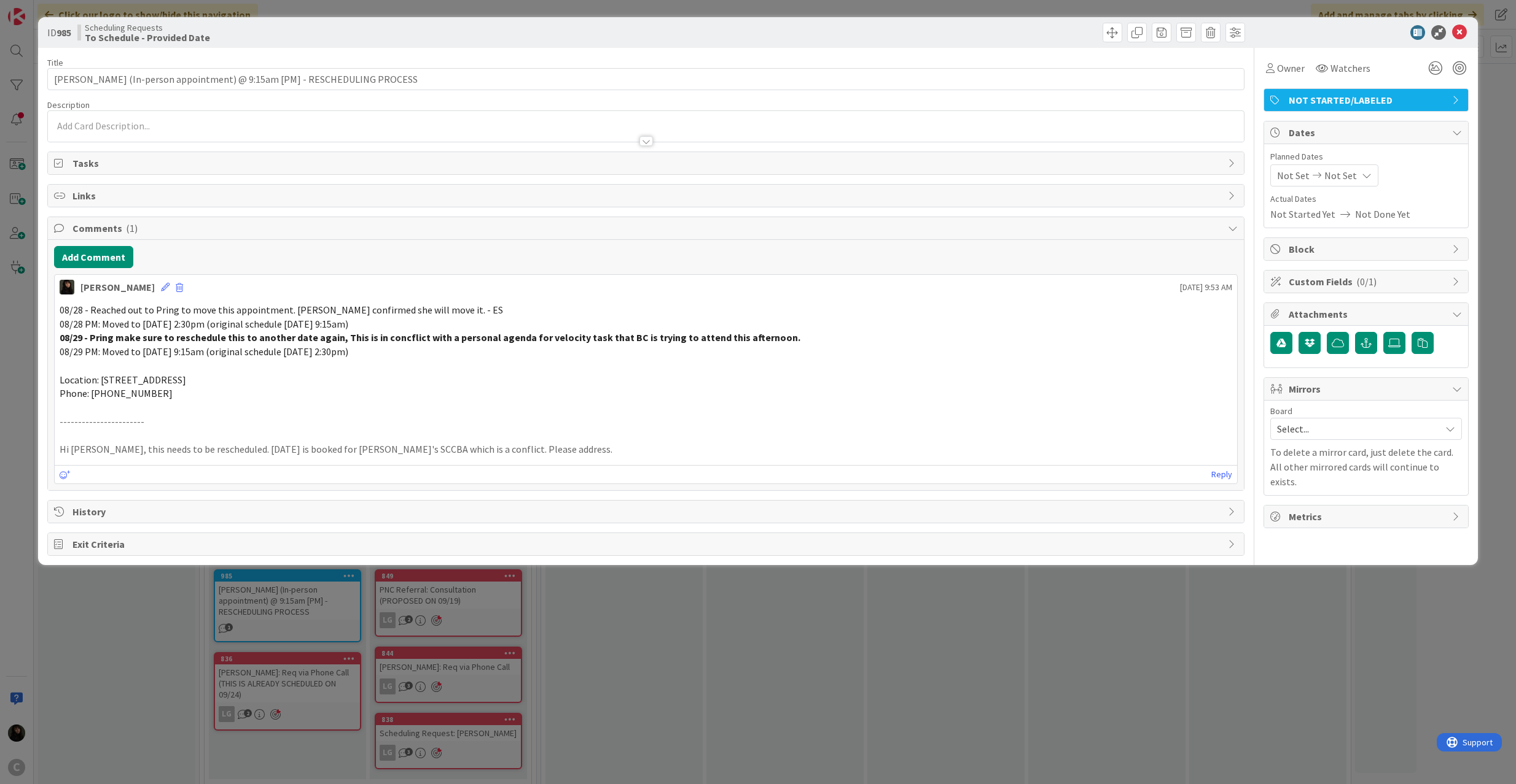
click at [1344, 94] on span "NOT STARTED/LABELED" at bounding box center [1368, 100] width 158 height 15
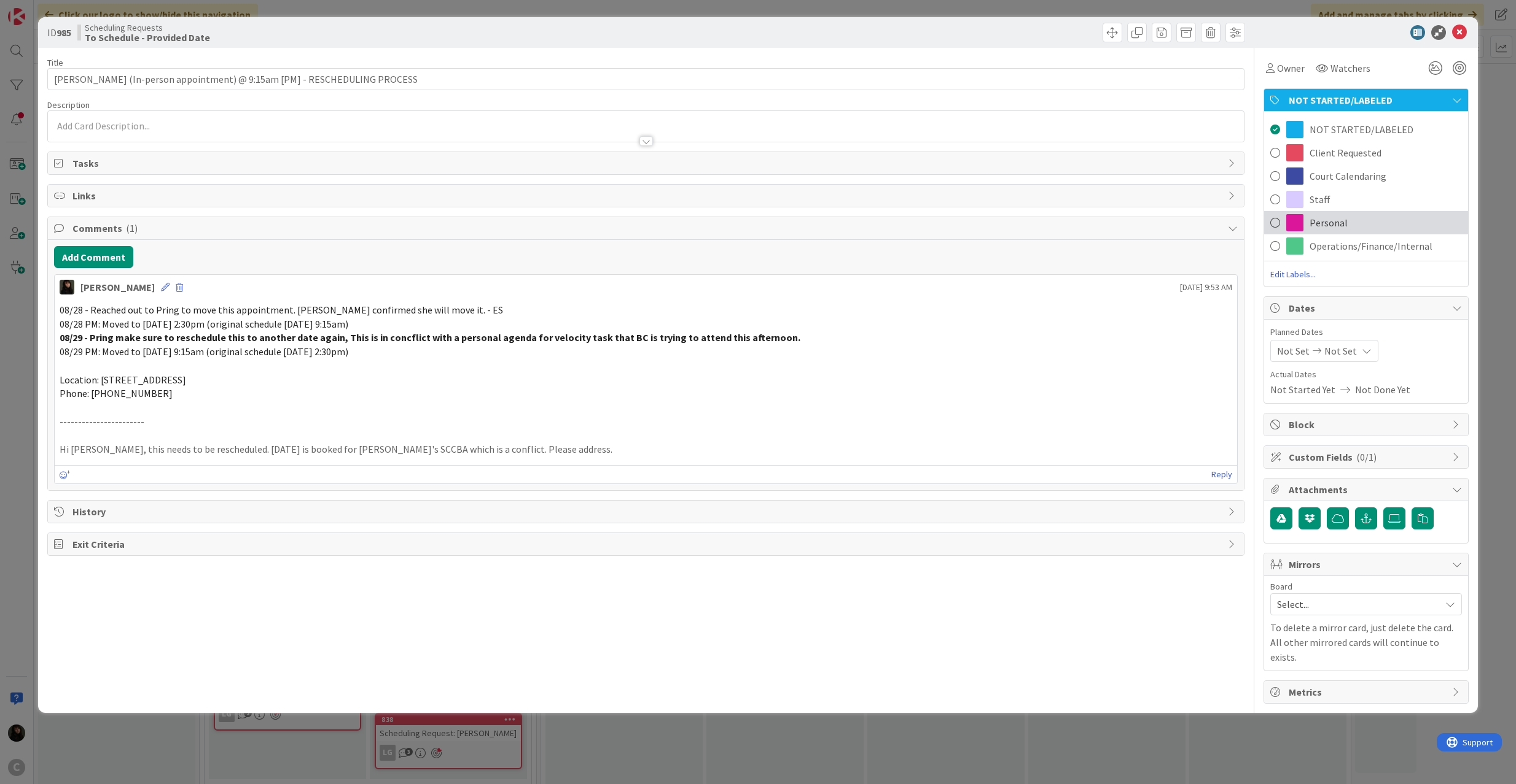
click at [1324, 227] on span "Personal" at bounding box center [1328, 222] width 38 height 15
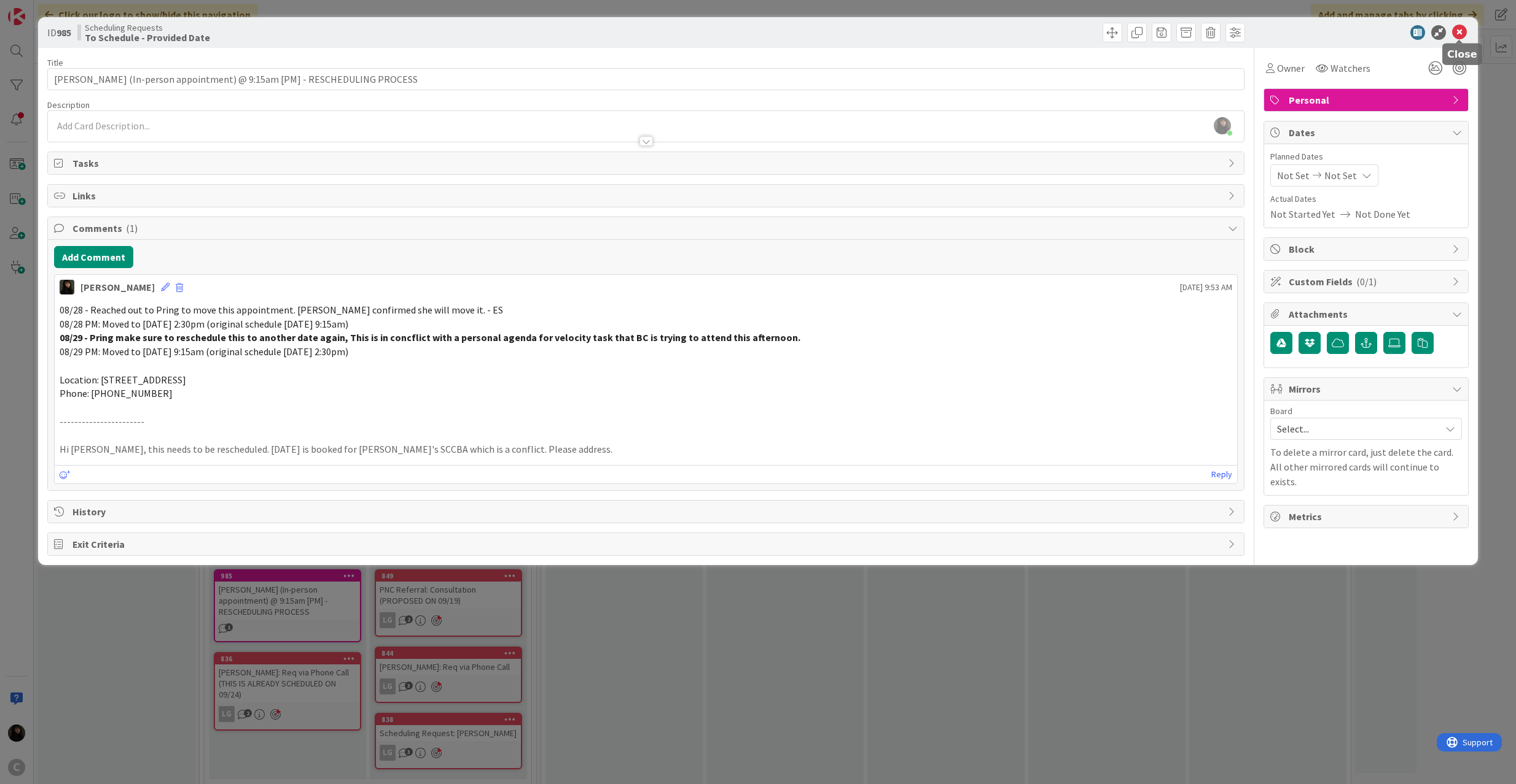
click at [1456, 27] on icon at bounding box center [1459, 32] width 15 height 15
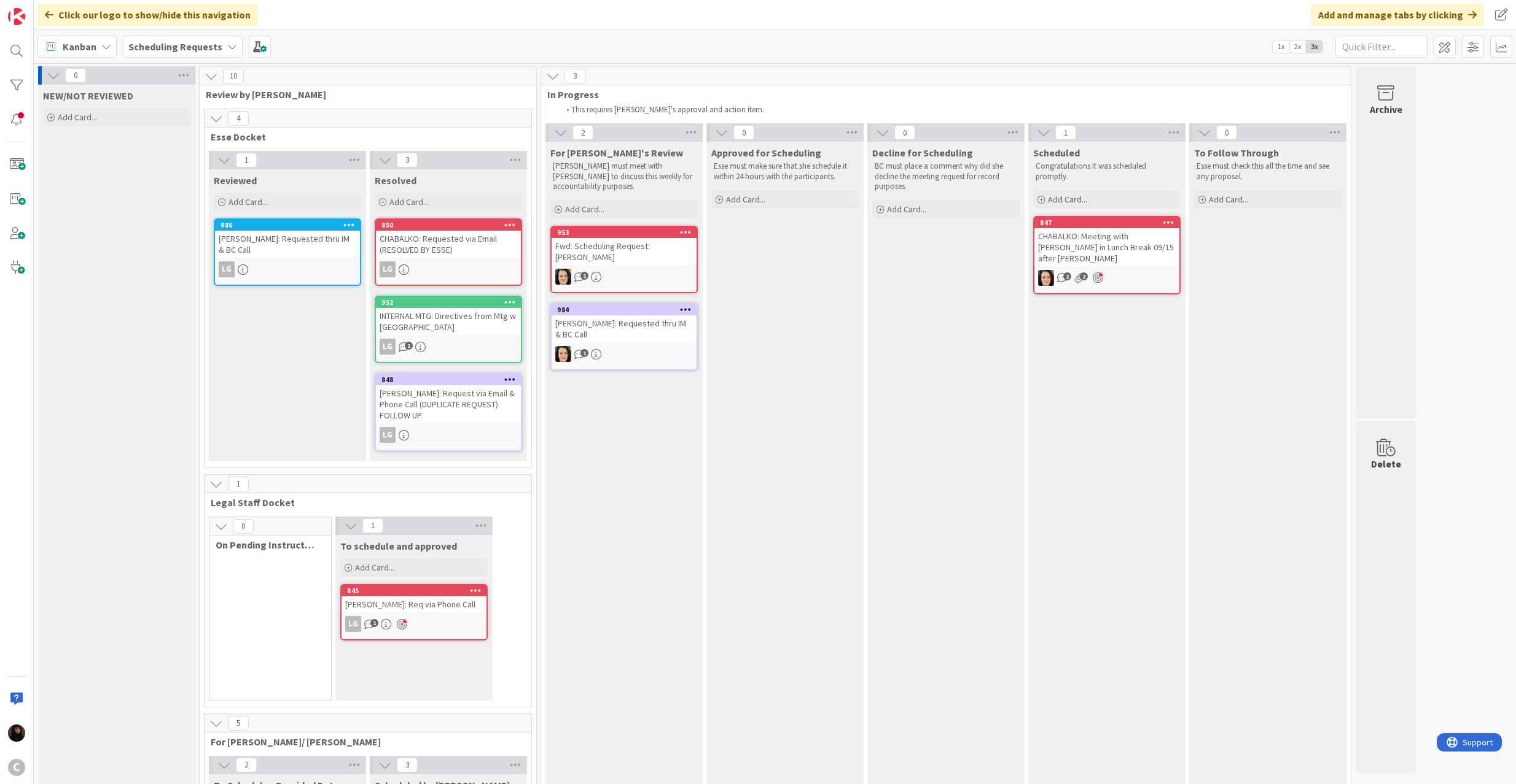
click at [458, 399] on div "[PERSON_NAME]: Request via Email & Phone Call (DUPLICATE REQUEST) FOLLOW UP" at bounding box center [448, 404] width 145 height 38
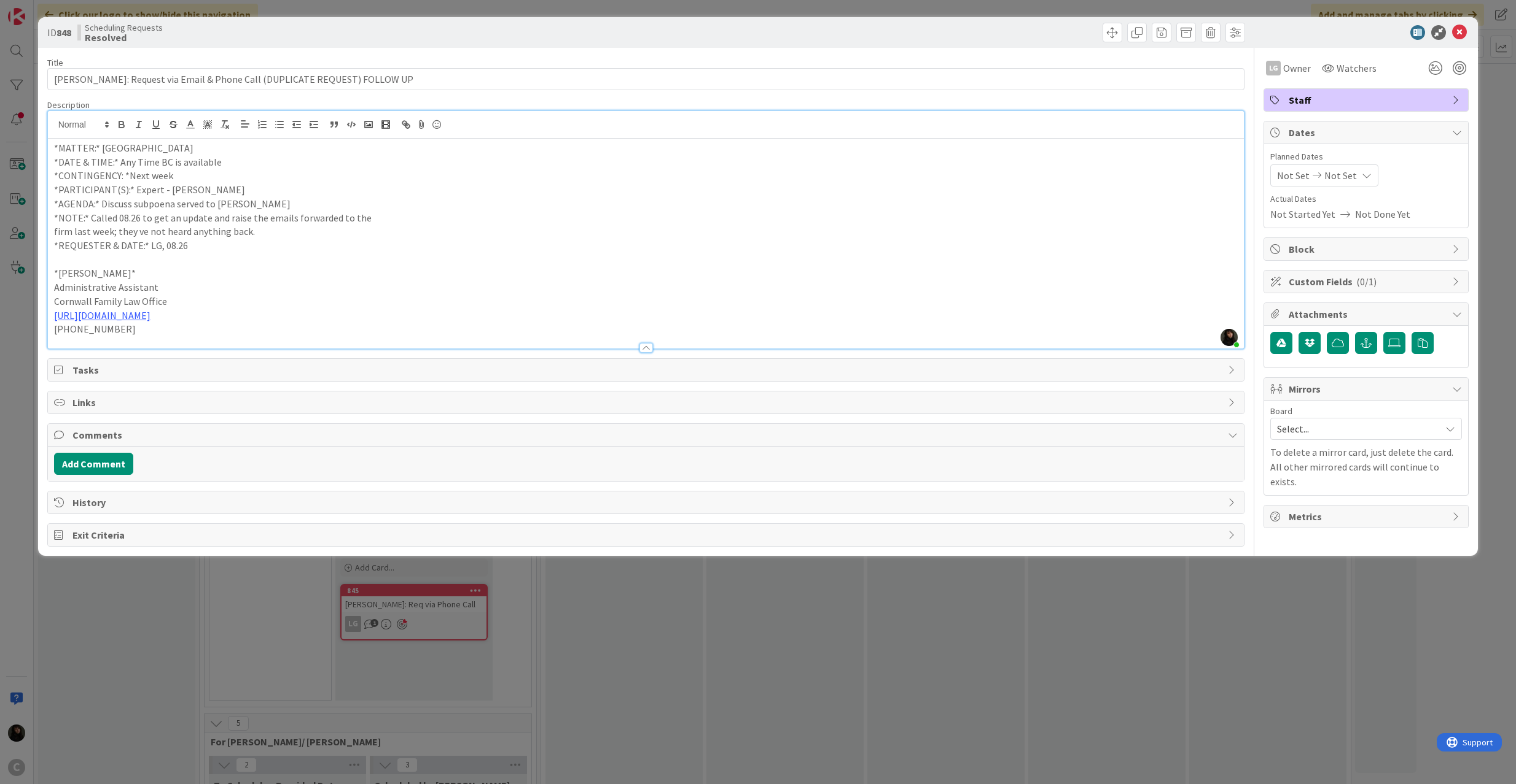
click at [529, 137] on div "[PERSON_NAME] just joined *MATTER:* [PERSON_NAME] *DATE & TIME:* Any Time BC is…" at bounding box center [646, 230] width 1196 height 237
click at [1300, 96] on span "Staff" at bounding box center [1368, 100] width 158 height 15
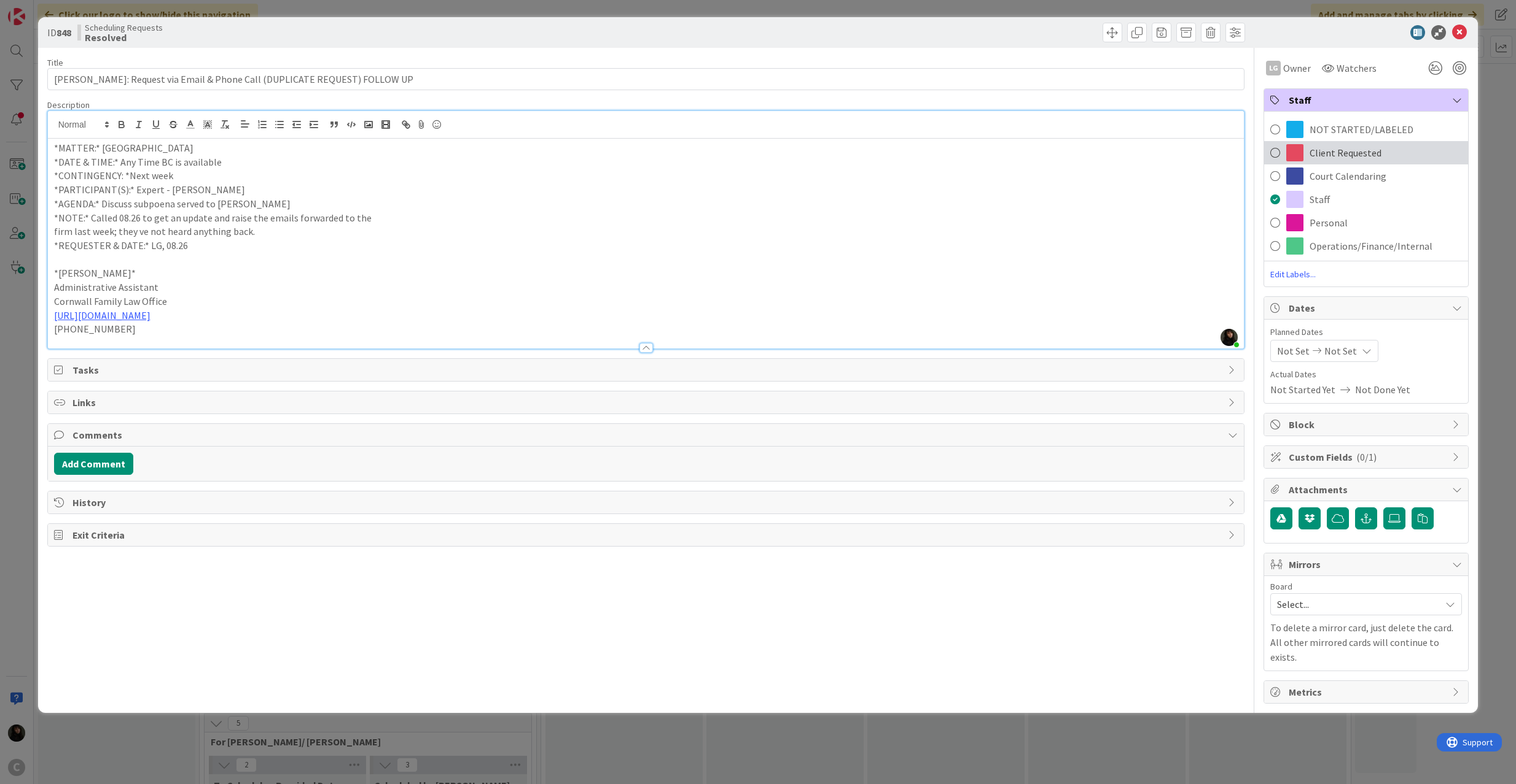
click at [1283, 158] on div "Client Requested" at bounding box center [1366, 152] width 204 height 23
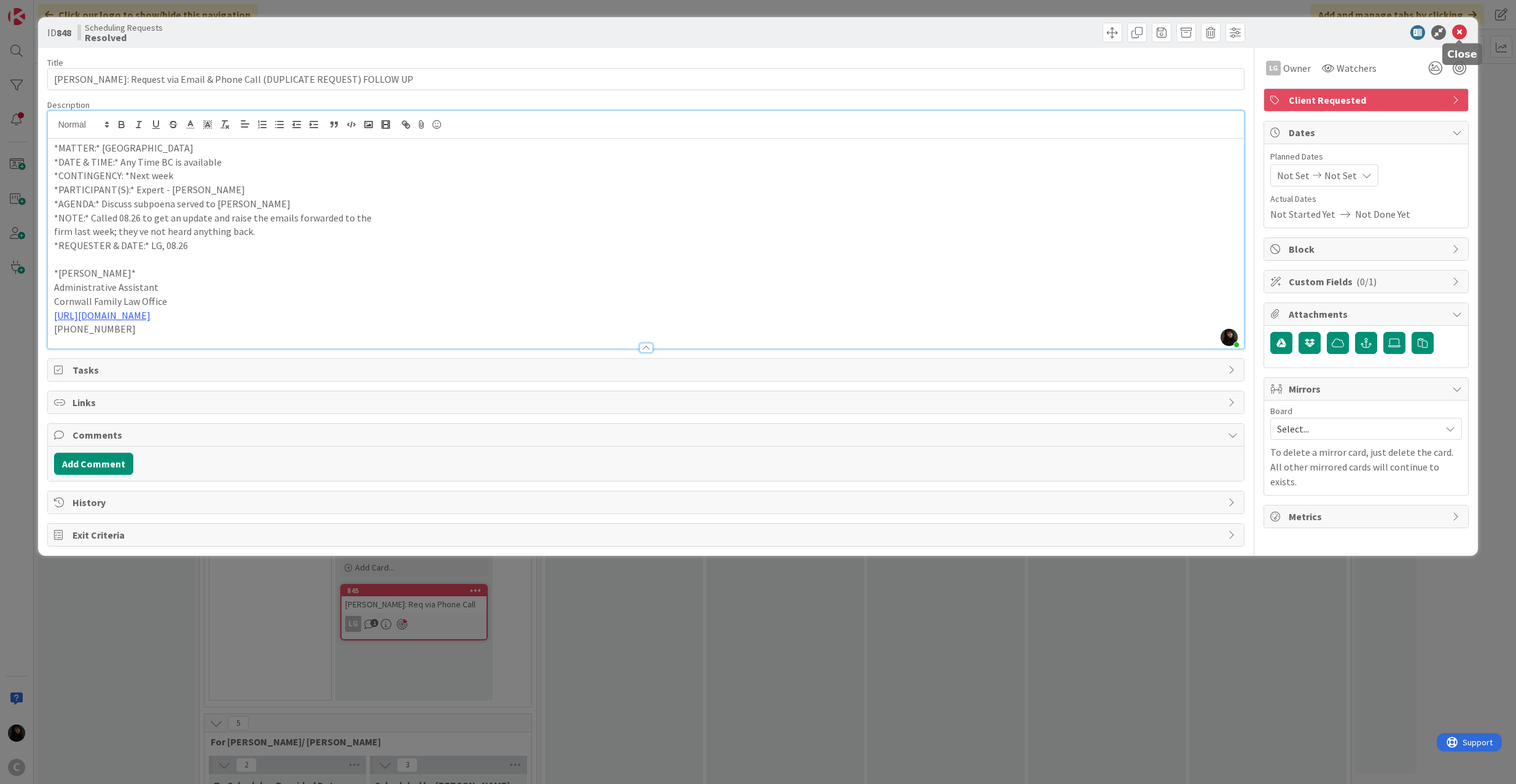
click at [1459, 35] on icon at bounding box center [1459, 32] width 15 height 15
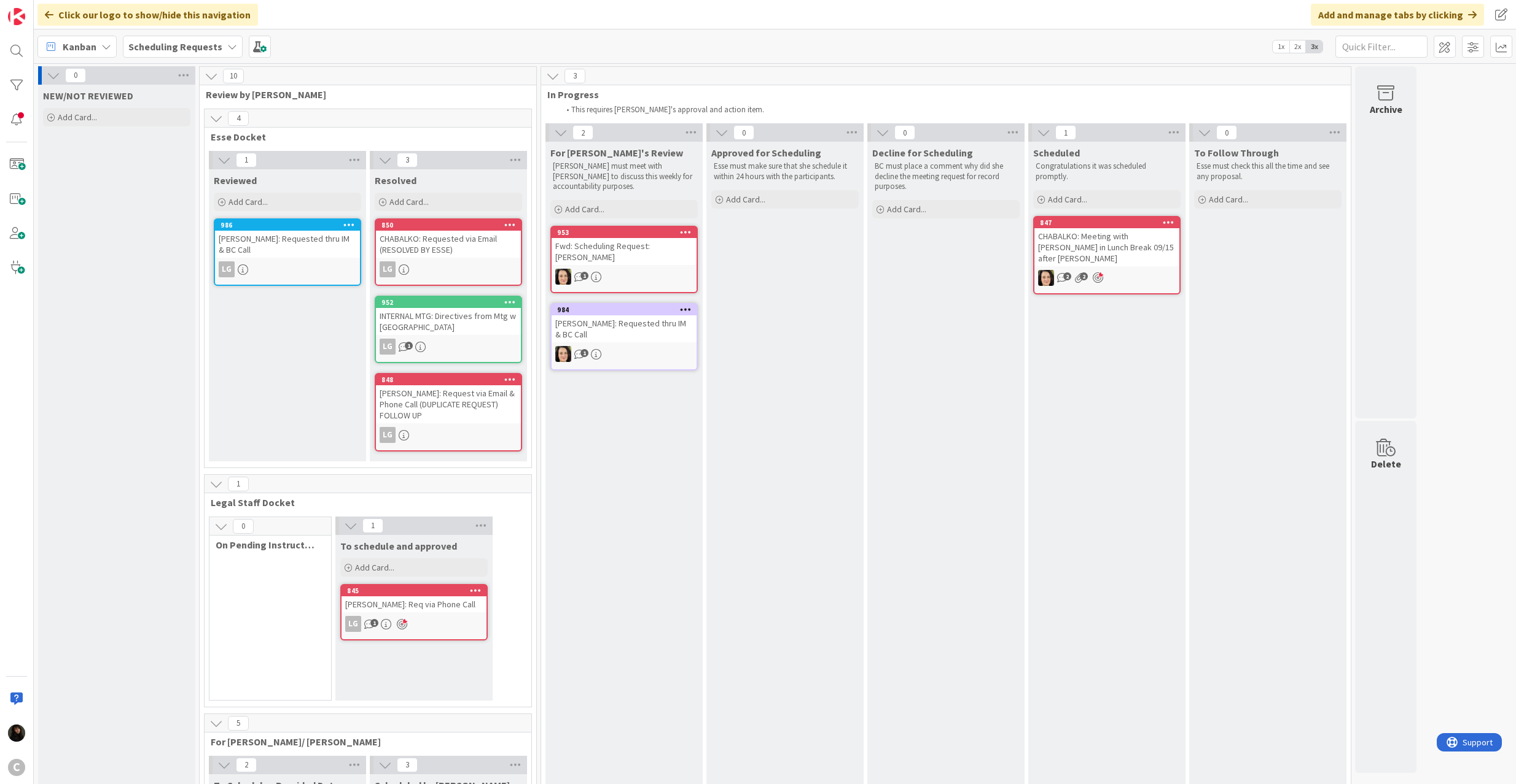
click at [270, 243] on div "[PERSON_NAME]: Requested thru IM & BC Call" at bounding box center [287, 244] width 145 height 27
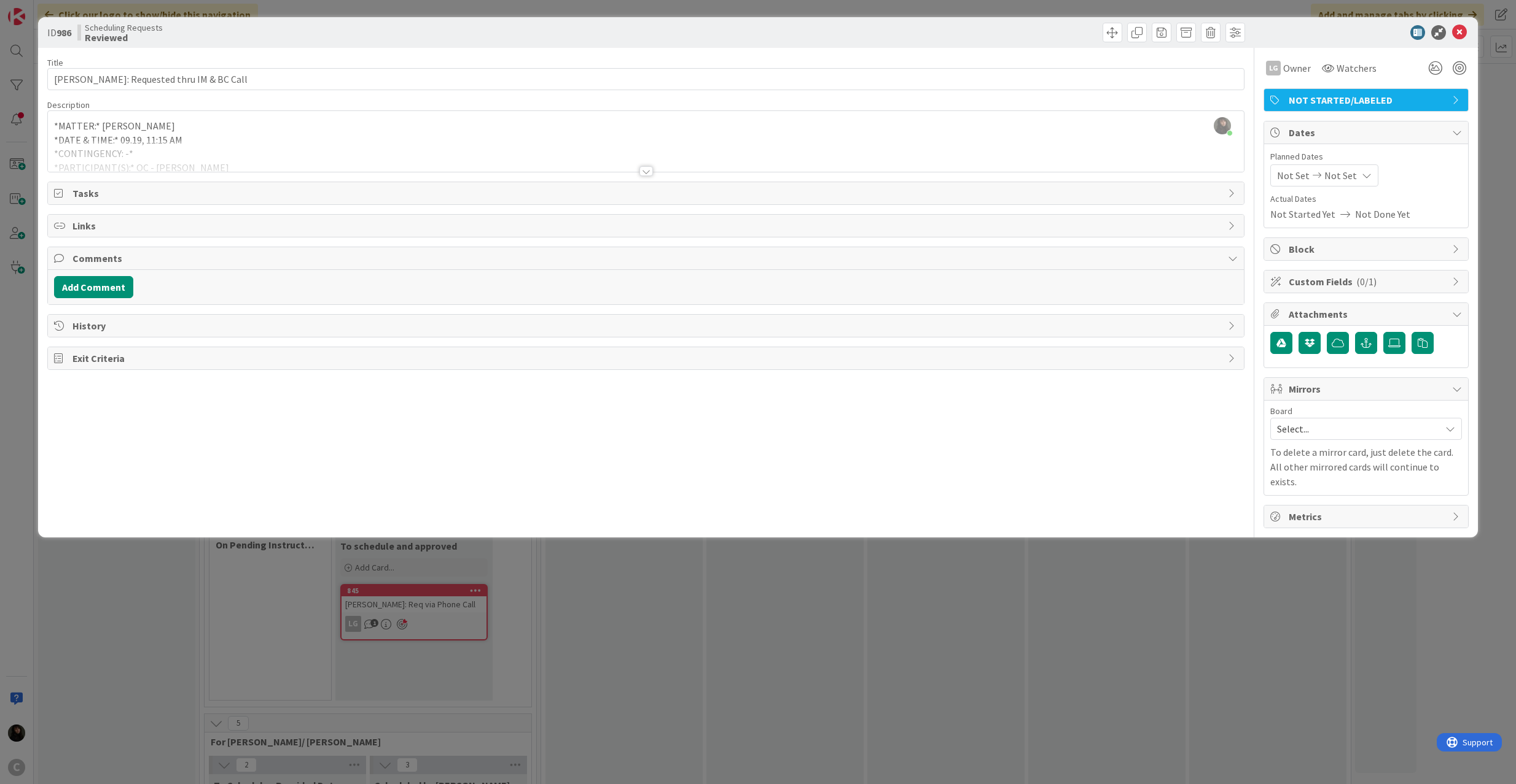
click at [1355, 94] on span "NOT STARTED/LABELED" at bounding box center [1368, 100] width 158 height 15
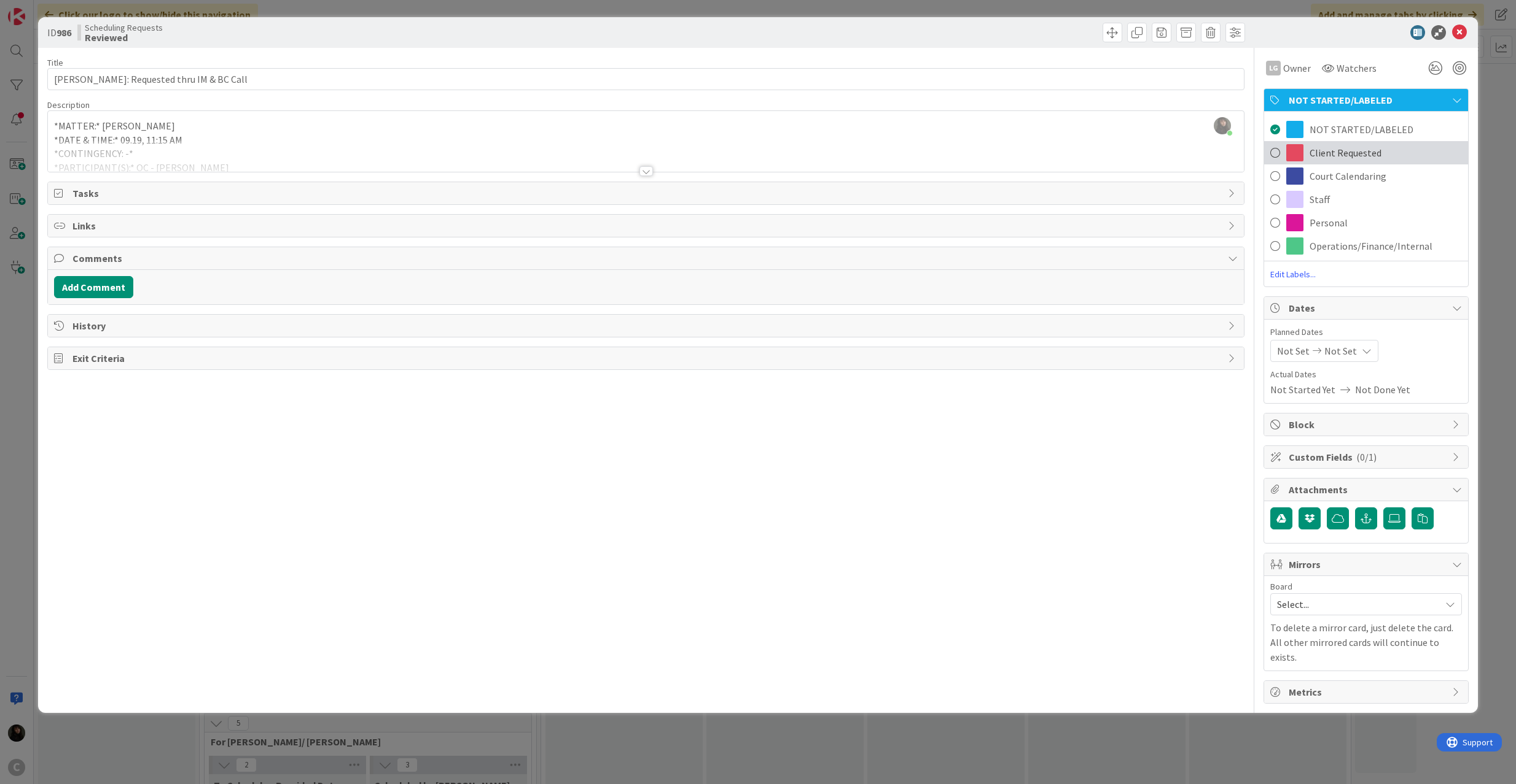
click at [1309, 154] on span "Client Requested" at bounding box center [1344, 153] width 71 height 15
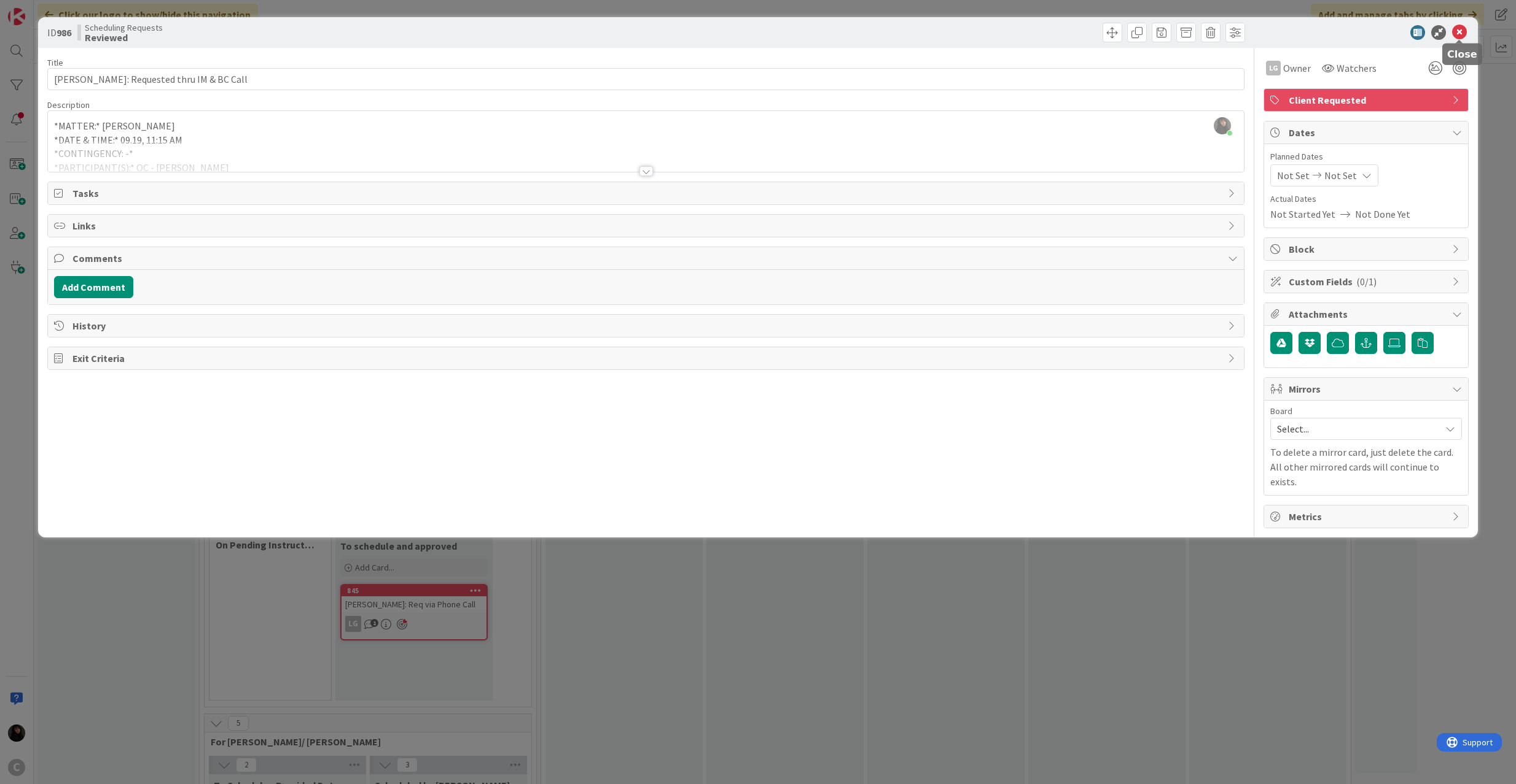
click at [1456, 32] on icon at bounding box center [1459, 32] width 15 height 15
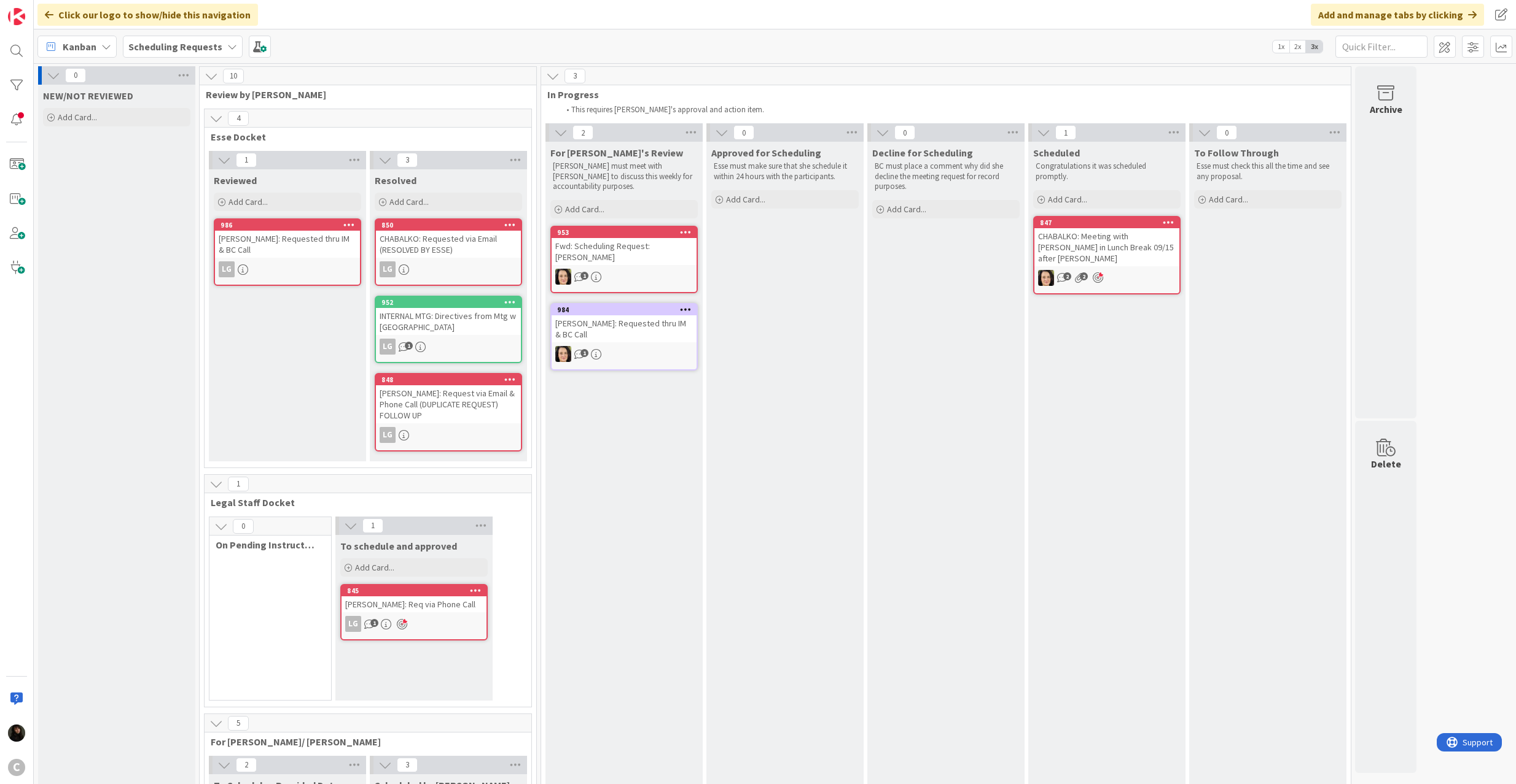
click at [341, 224] on div at bounding box center [349, 224] width 22 height 8
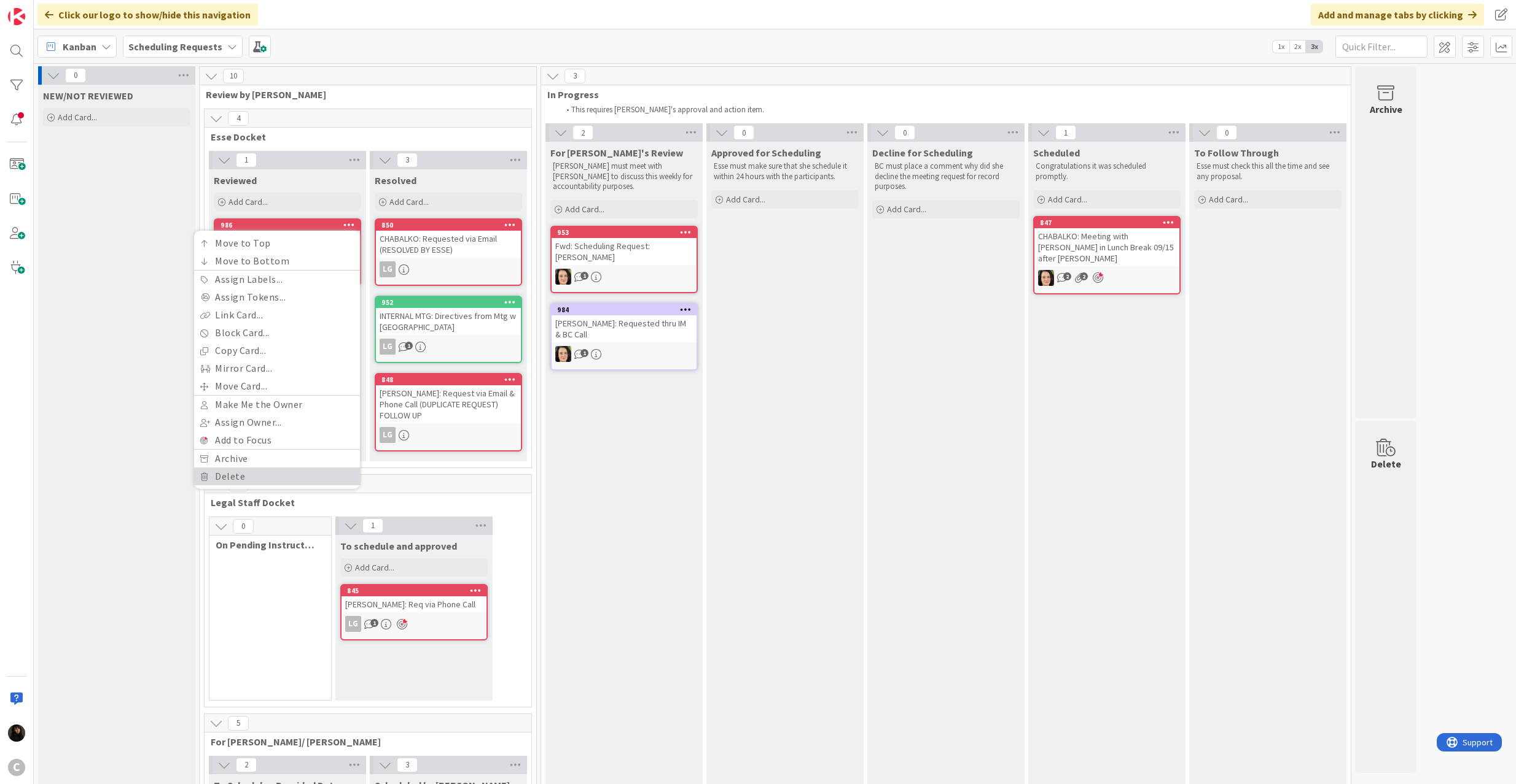
click at [243, 473] on link "Delete" at bounding box center [276, 476] width 166 height 18
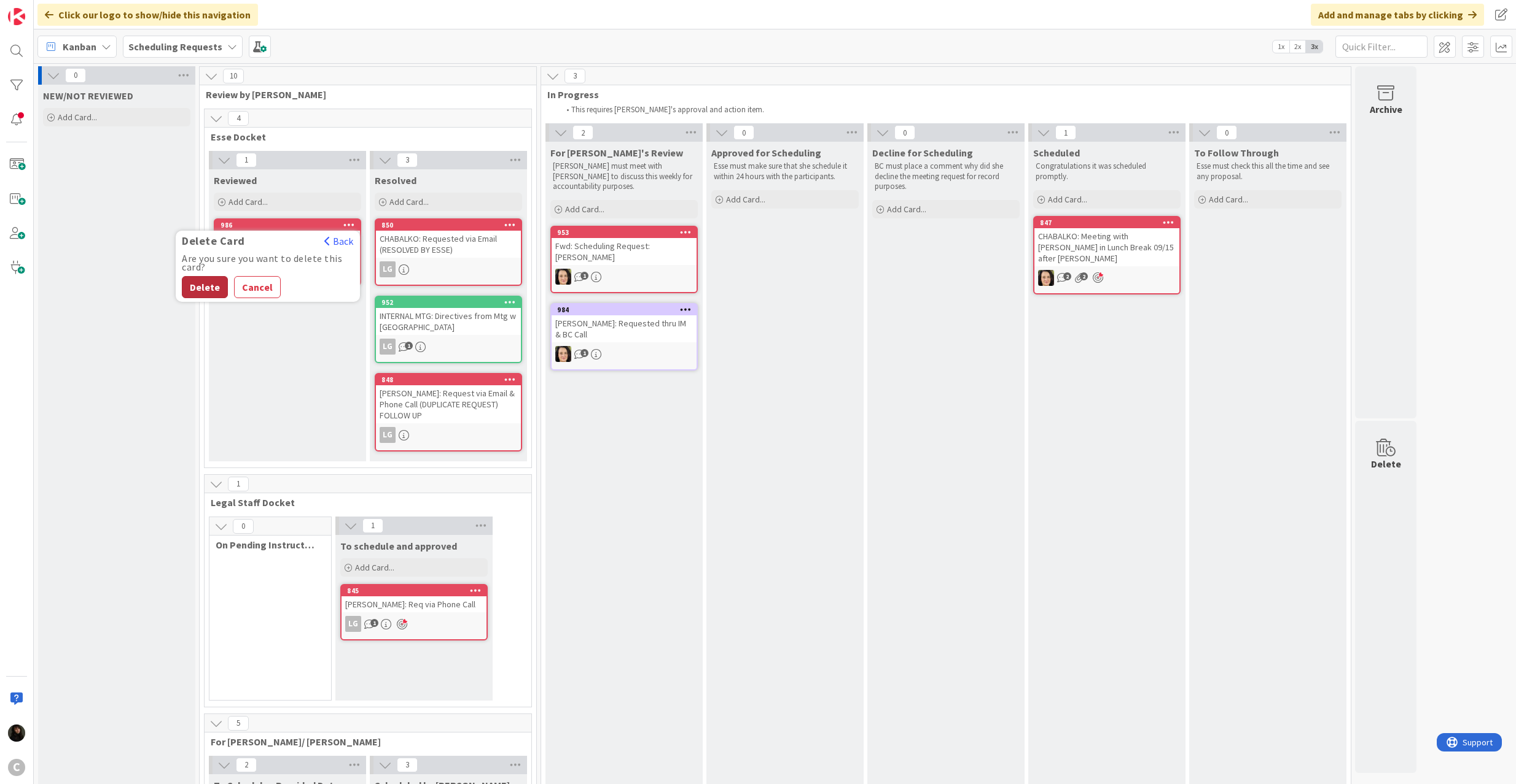
click at [189, 285] on button "Delete" at bounding box center [205, 287] width 46 height 22
